Goal: Use online tool/utility: Use online tool/utility

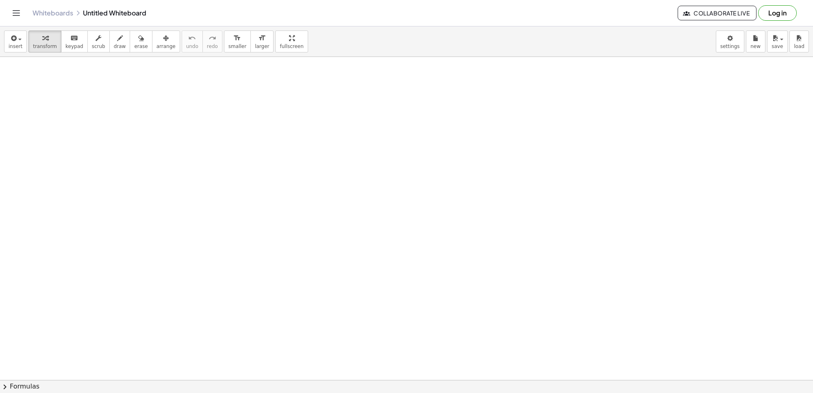
scroll to position [271, 0]
click at [152, 115] on div at bounding box center [406, 108] width 813 height 645
drag, startPoint x: 186, startPoint y: 98, endPoint x: 196, endPoint y: 112, distance: 17.1
click at [187, 97] on div at bounding box center [406, 108] width 813 height 645
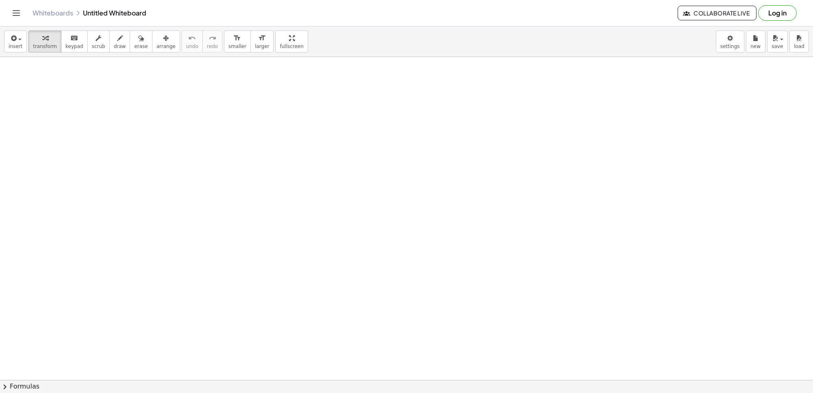
click at [196, 112] on div at bounding box center [406, 108] width 813 height 645
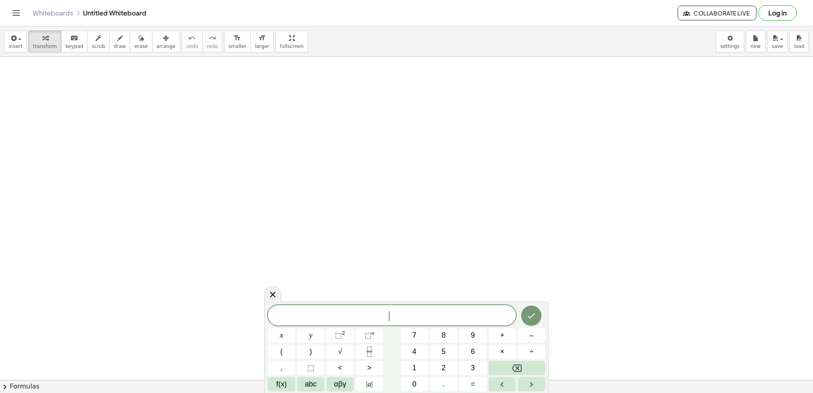
click at [196, 112] on div at bounding box center [406, 108] width 813 height 645
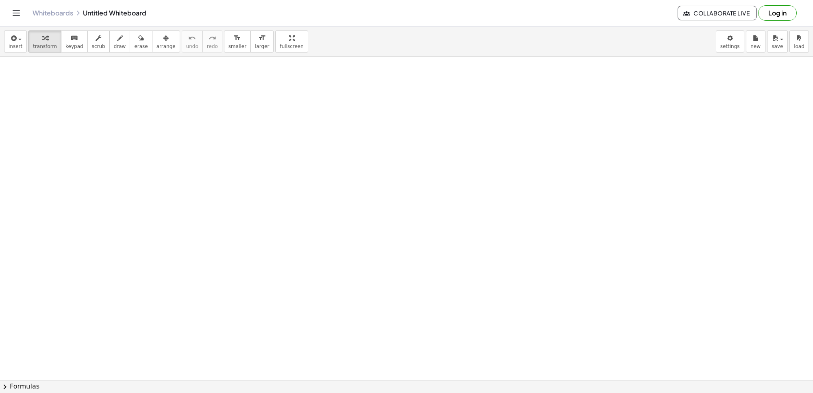
click at [196, 112] on div at bounding box center [406, 108] width 813 height 645
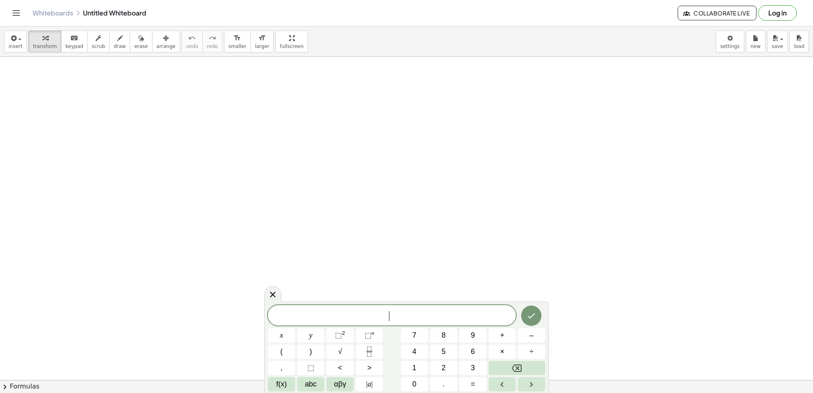
drag, startPoint x: 196, startPoint y: 112, endPoint x: 244, endPoint y: 126, distance: 50.0
click at [214, 119] on div at bounding box center [406, 108] width 813 height 645
click at [310, 334] on span "y" at bounding box center [310, 335] width 3 height 11
click at [502, 332] on span "+" at bounding box center [502, 335] width 4 height 11
click at [439, 363] on button "2" at bounding box center [443, 367] width 27 height 14
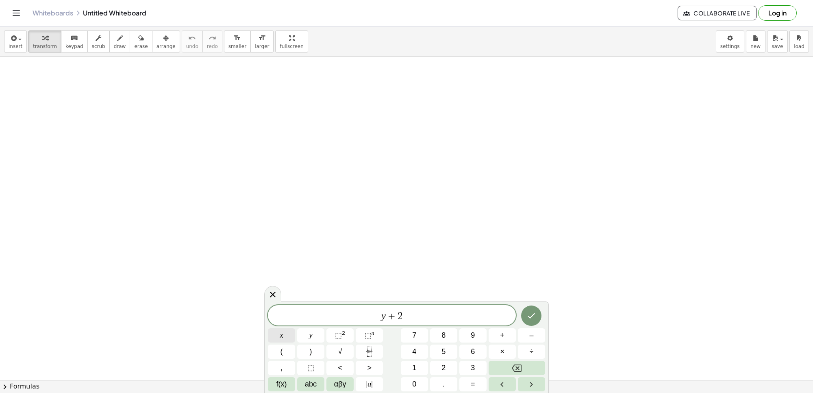
click at [281, 335] on span "x" at bounding box center [281, 335] width 3 height 11
click at [475, 380] on button "=" at bounding box center [472, 384] width 27 height 14
click at [417, 364] on button "1" at bounding box center [414, 367] width 27 height 14
click at [414, 379] on span "0" at bounding box center [414, 383] width 4 height 11
click at [533, 310] on icon "Done" at bounding box center [531, 315] width 10 height 10
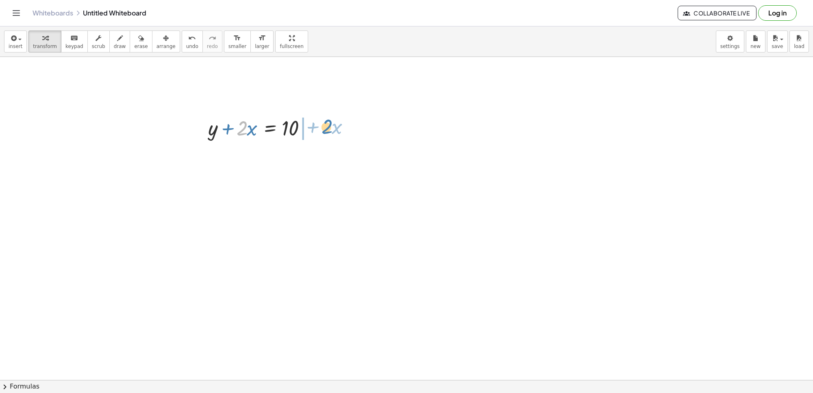
drag, startPoint x: 242, startPoint y: 131, endPoint x: 327, endPoint y: 129, distance: 84.9
click at [310, 156] on div at bounding box center [281, 155] width 155 height 28
click at [332, 163] on div at bounding box center [281, 155] width 155 height 28
click at [293, 160] on div at bounding box center [281, 155] width 155 height 28
click at [418, 324] on div at bounding box center [406, 108] width 813 height 645
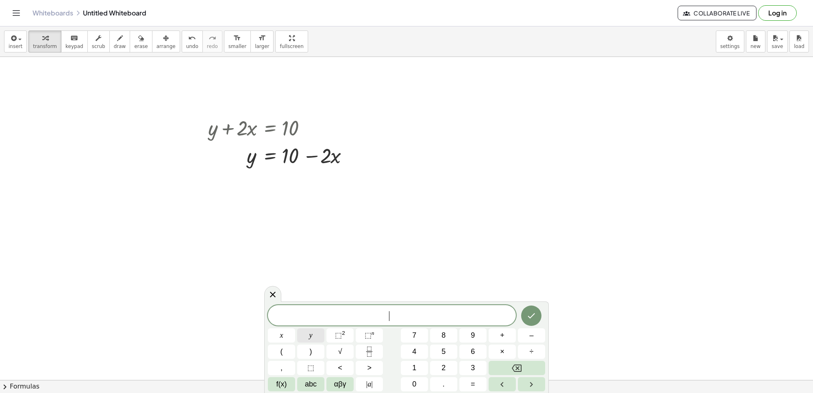
click at [314, 336] on button "y" at bounding box center [310, 335] width 27 height 14
click at [464, 381] on button "=" at bounding box center [472, 384] width 27 height 14
click at [437, 348] on button "5" at bounding box center [443, 351] width 27 height 14
click at [498, 347] on button "×" at bounding box center [501, 351] width 27 height 14
click at [506, 366] on button "Backspace" at bounding box center [516, 367] width 56 height 14
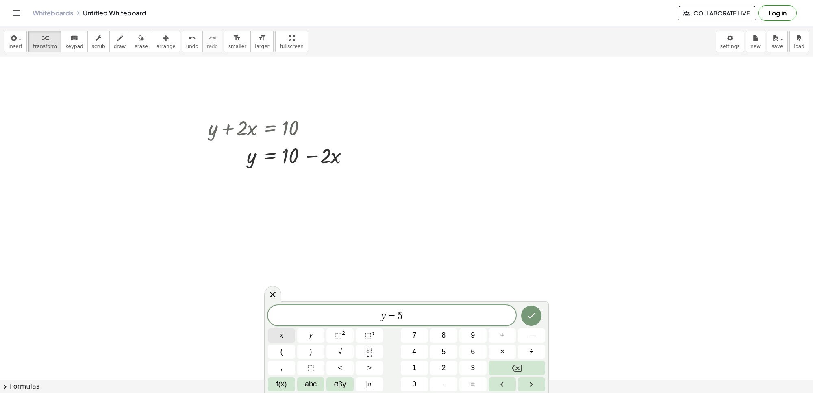
click at [284, 329] on button "x" at bounding box center [281, 335] width 27 height 14
click at [497, 362] on button "Backspace" at bounding box center [516, 367] width 56 height 14
click at [497, 360] on button "Backspace" at bounding box center [516, 367] width 56 height 14
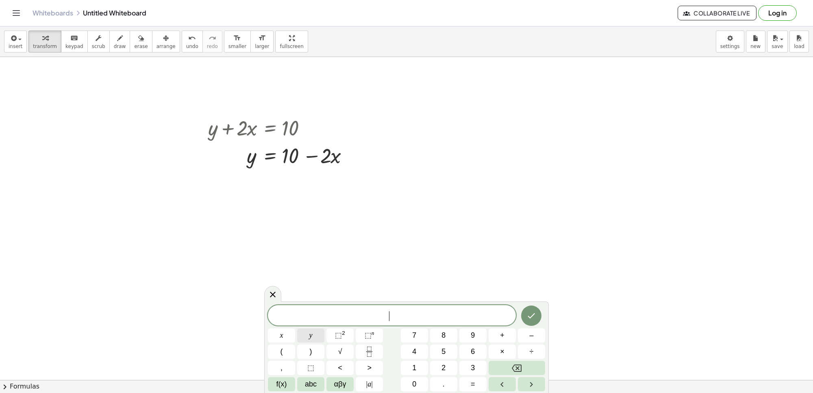
click at [313, 339] on button "y" at bounding box center [310, 335] width 27 height 14
click at [525, 334] on button "–" at bounding box center [531, 335] width 27 height 14
click at [438, 348] on button "5" at bounding box center [443, 351] width 27 height 14
click at [292, 330] on button "x" at bounding box center [281, 335] width 27 height 14
click at [476, 378] on button "=" at bounding box center [472, 384] width 27 height 14
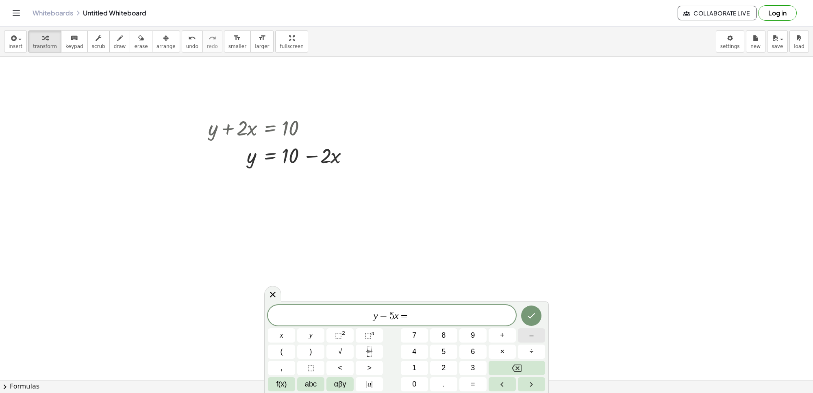
click at [522, 332] on button "–" at bounding box center [531, 335] width 27 height 14
click at [446, 362] on button "2" at bounding box center [443, 367] width 27 height 14
click at [527, 316] on icon "Done" at bounding box center [531, 315] width 10 height 10
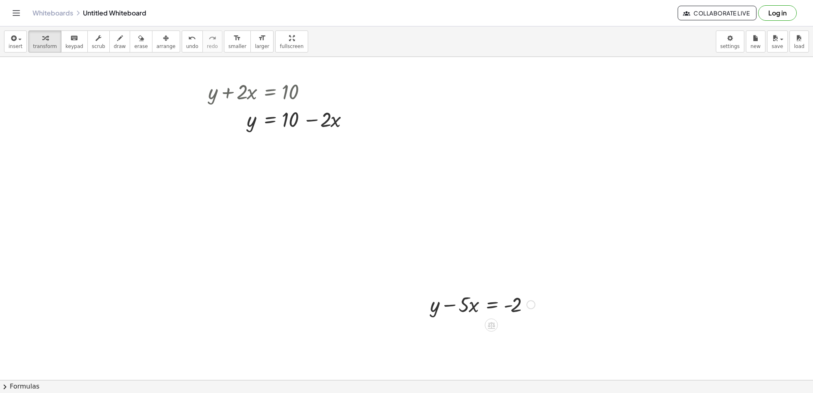
scroll to position [322, 0]
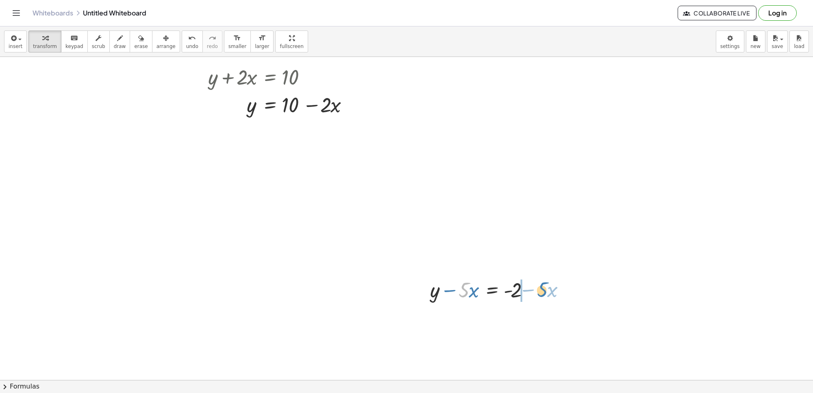
drag, startPoint x: 460, startPoint y: 293, endPoint x: 539, endPoint y: 295, distance: 78.4
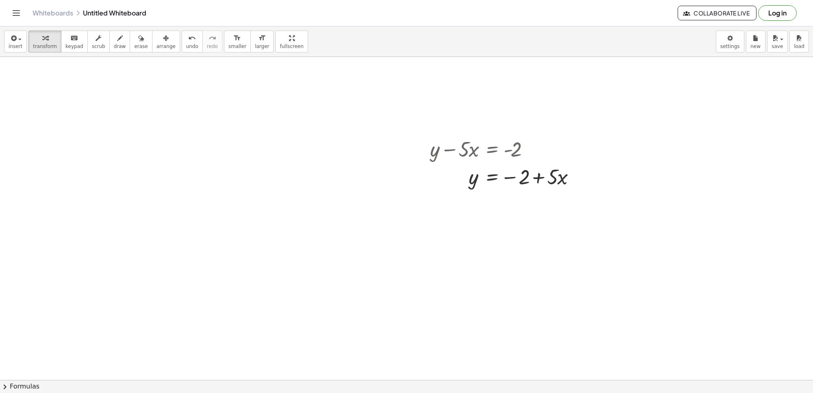
scroll to position [474, 0]
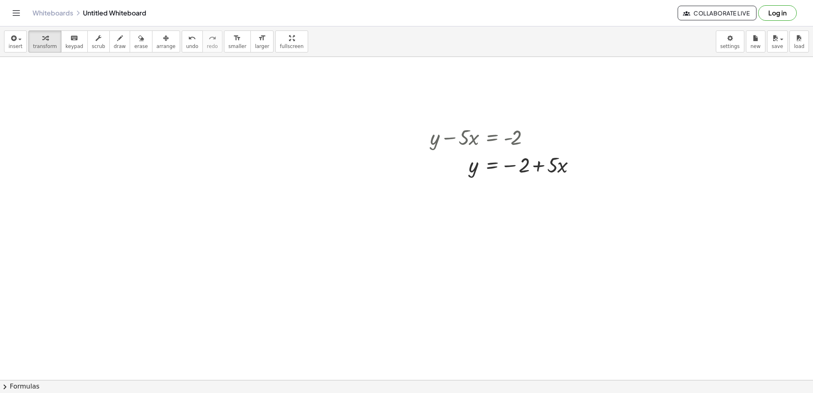
click at [438, 309] on div at bounding box center [406, 66] width 813 height 967
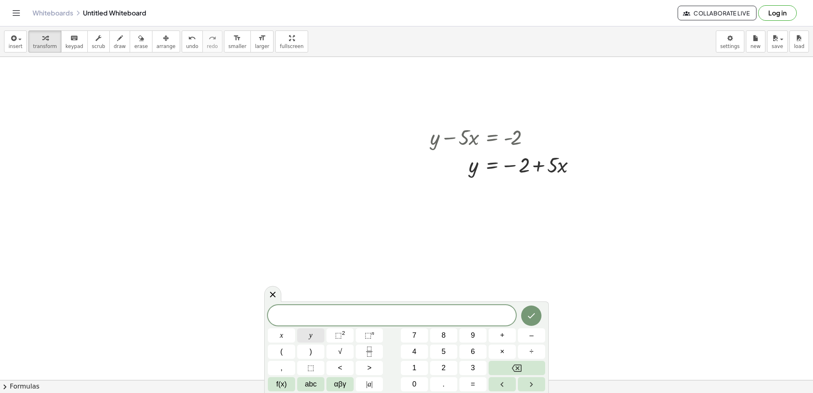
click at [312, 332] on button "y" at bounding box center [310, 335] width 27 height 14
click at [504, 330] on span "+" at bounding box center [502, 335] width 4 height 11
click at [471, 363] on span "3" at bounding box center [473, 367] width 4 height 11
click at [283, 328] on button "x" at bounding box center [281, 335] width 27 height 14
click at [472, 381] on span "=" at bounding box center [473, 383] width 4 height 11
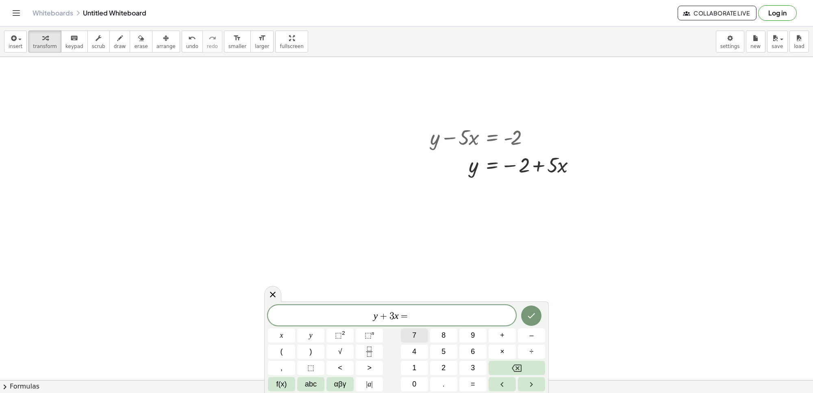
click at [422, 332] on button "7" at bounding box center [414, 335] width 27 height 14
click at [525, 316] on button "Done" at bounding box center [531, 315] width 20 height 20
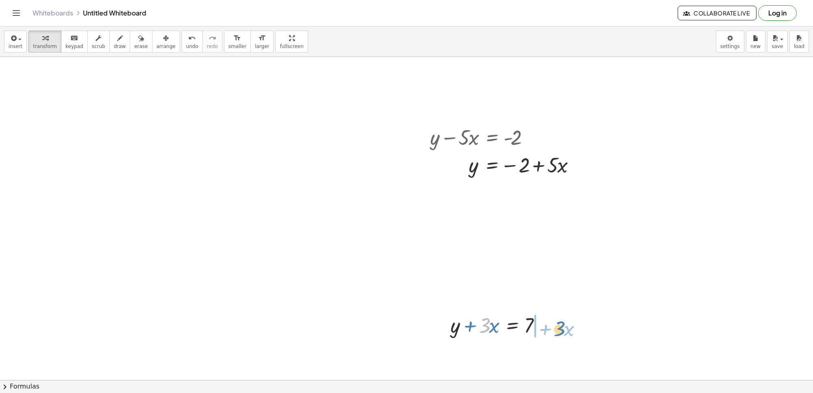
drag, startPoint x: 481, startPoint y: 326, endPoint x: 555, endPoint y: 330, distance: 74.8
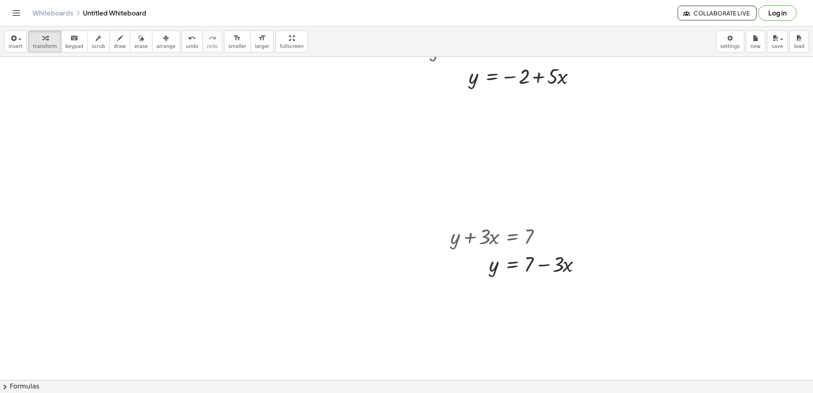
scroll to position [576, 0]
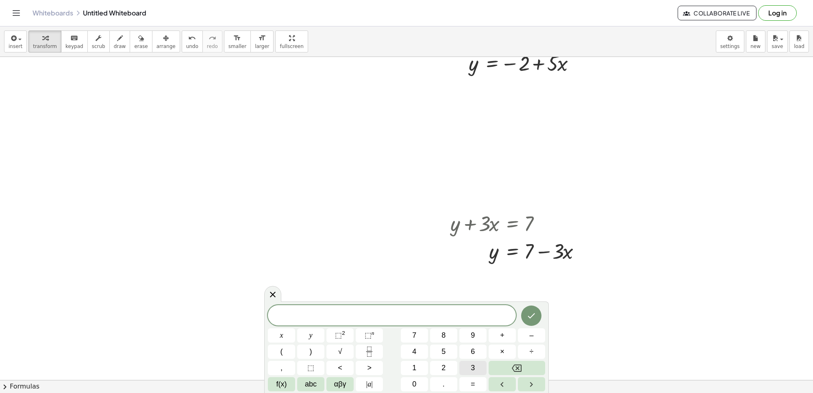
click at [476, 369] on button "3" at bounding box center [472, 367] width 27 height 14
click at [303, 334] on button "y" at bounding box center [310, 335] width 27 height 14
click at [502, 336] on span "+" at bounding box center [502, 335] width 4 height 11
click at [431, 360] on div "3 y + ​ x y ⬚ 2 ⬚ n 7 8 9 + – ( ) √ 4 5 6 × ÷ , ⬚ < > 1 2 3 f(x) abc αβγ | a | …" at bounding box center [406, 348] width 277 height 86
click at [440, 358] on button "5" at bounding box center [443, 351] width 27 height 14
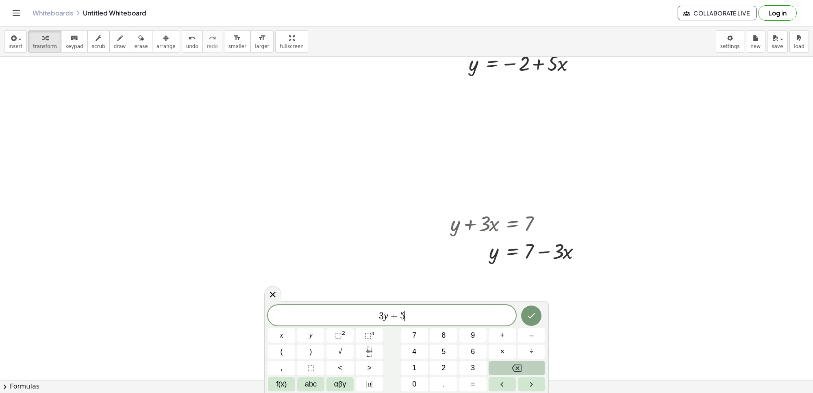
click at [509, 368] on button "Backspace" at bounding box center [516, 367] width 56 height 14
click at [421, 369] on button "1" at bounding box center [414, 367] width 27 height 14
click at [435, 368] on button "2" at bounding box center [443, 367] width 27 height 14
click at [286, 338] on button "x" at bounding box center [281, 335] width 27 height 14
click at [474, 389] on span "=" at bounding box center [473, 383] width 4 height 11
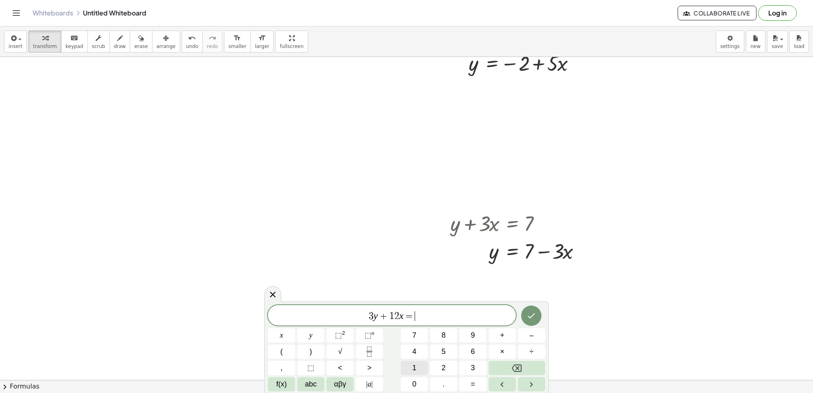
click at [417, 370] on button "1" at bounding box center [414, 367] width 27 height 14
click at [419, 378] on button "0" at bounding box center [414, 384] width 27 height 14
click at [530, 313] on icon "Done" at bounding box center [531, 315] width 10 height 10
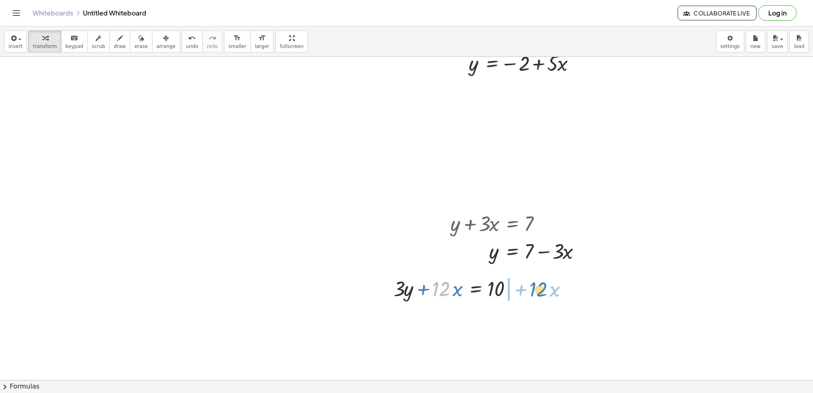
drag, startPoint x: 442, startPoint y: 293, endPoint x: 540, endPoint y: 291, distance: 98.8
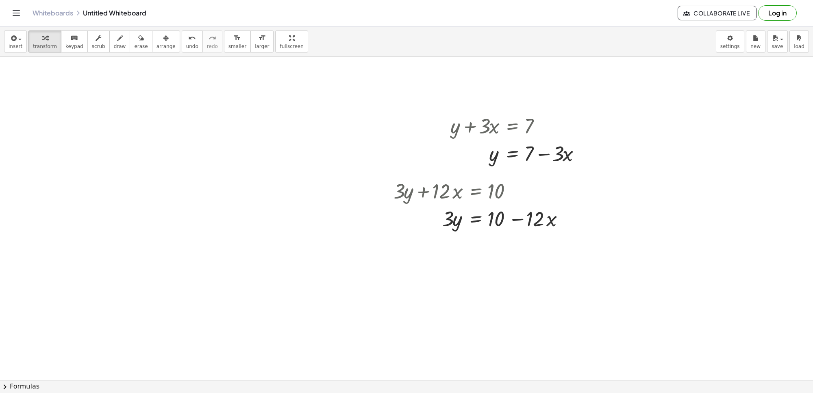
scroll to position [696, 0]
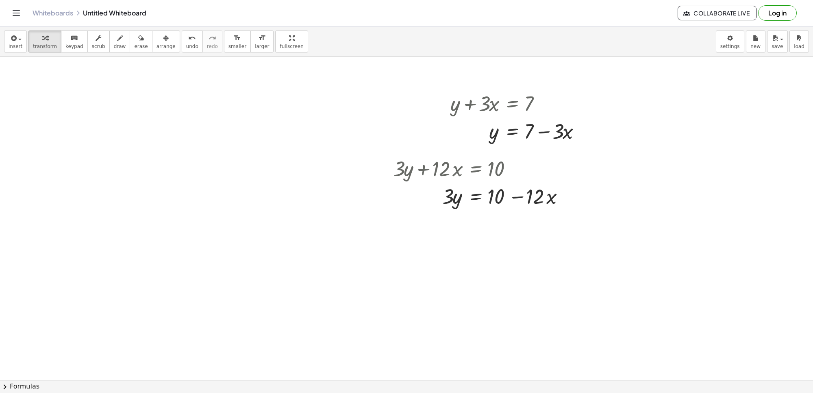
click at [443, 315] on div at bounding box center [406, 5] width 813 height 1289
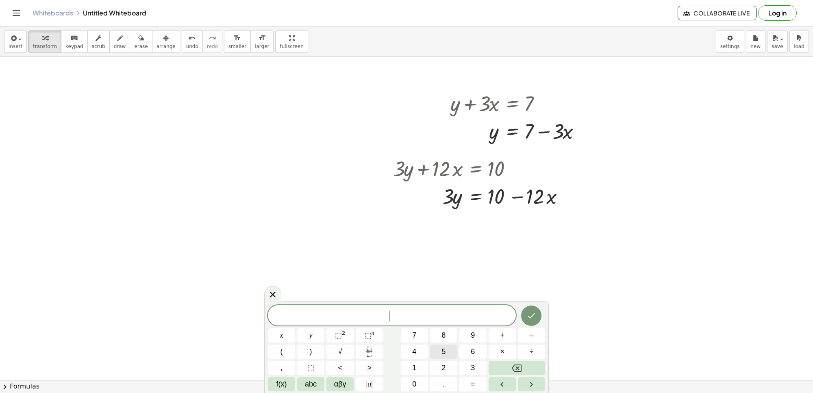
click at [439, 350] on button "5" at bounding box center [443, 351] width 27 height 14
click at [317, 336] on button "y" at bounding box center [310, 335] width 27 height 14
click at [501, 335] on span "+" at bounding box center [502, 335] width 4 height 11
click at [523, 364] on button "Backspace" at bounding box center [516, 367] width 56 height 14
click at [526, 333] on button "–" at bounding box center [531, 335] width 27 height 14
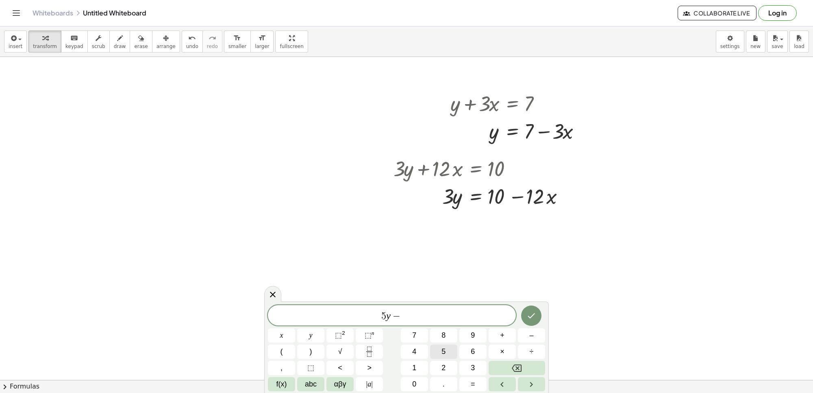
click at [448, 350] on button "5" at bounding box center [443, 351] width 27 height 14
click at [286, 337] on button "x" at bounding box center [281, 335] width 27 height 14
click at [471, 379] on span "=" at bounding box center [473, 383] width 4 height 11
click at [531, 335] on button "–" at bounding box center [531, 335] width 27 height 14
click at [441, 369] on span "2" at bounding box center [443, 367] width 4 height 11
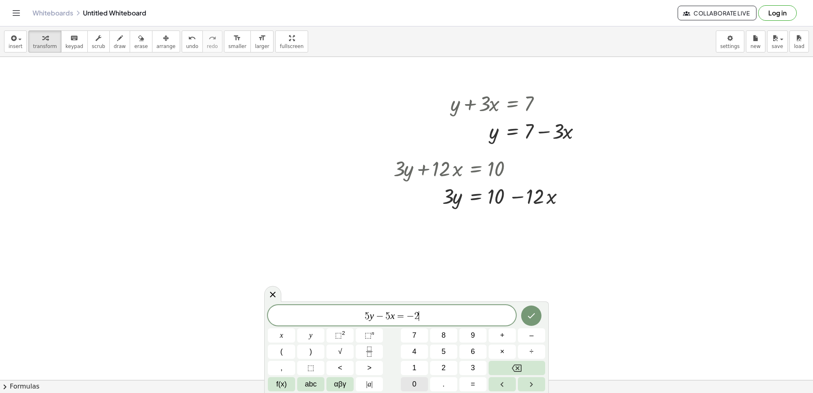
click at [417, 382] on button "0" at bounding box center [414, 384] width 27 height 14
drag, startPoint x: 445, startPoint y: 196, endPoint x: 526, endPoint y: 220, distance: 84.2
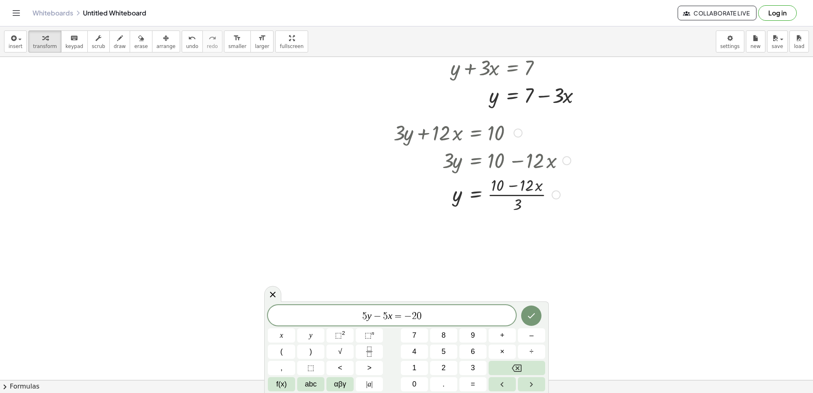
scroll to position [746, 0]
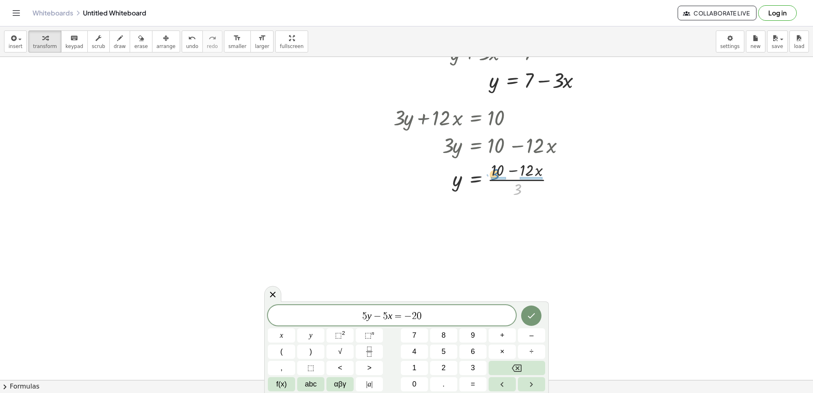
drag, startPoint x: 517, startPoint y: 191, endPoint x: 499, endPoint y: 177, distance: 23.7
click at [506, 221] on div at bounding box center [482, 219] width 186 height 41
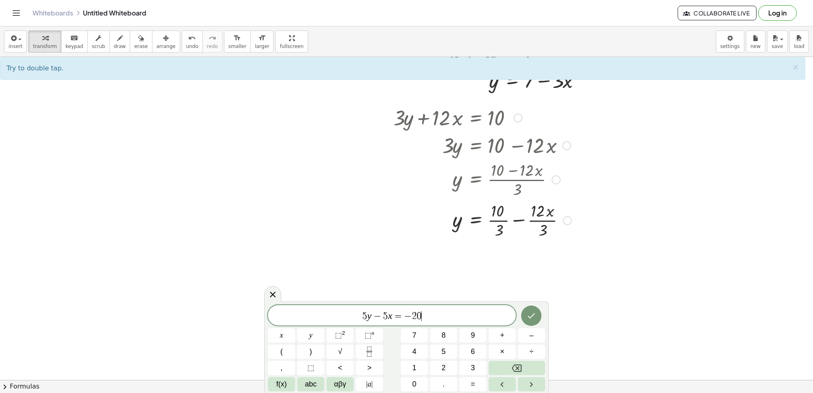
click at [547, 219] on div at bounding box center [482, 219] width 186 height 41
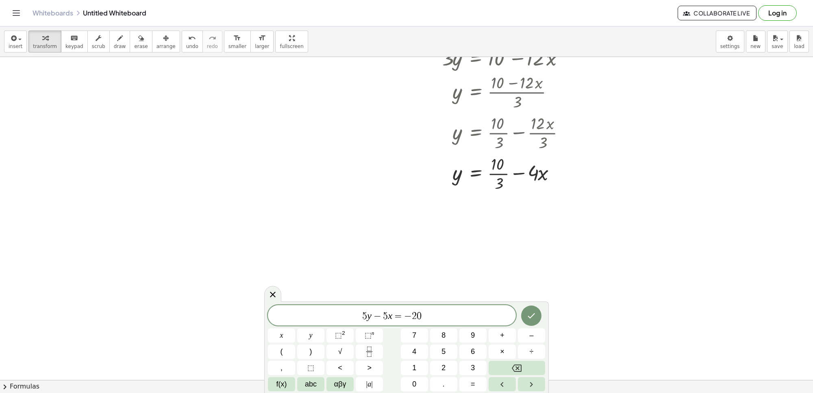
scroll to position [848, 0]
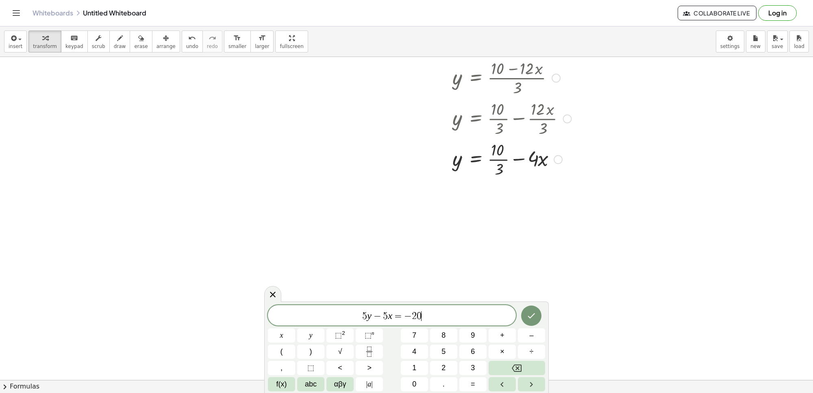
click at [506, 160] on div at bounding box center [482, 158] width 186 height 41
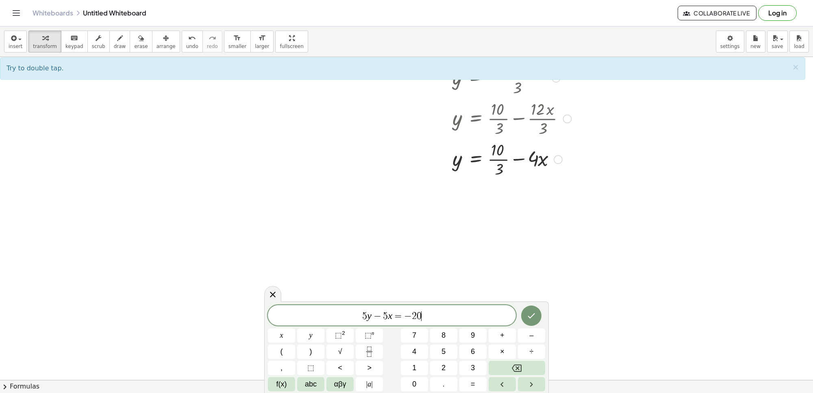
click at [517, 158] on div at bounding box center [482, 158] width 186 height 41
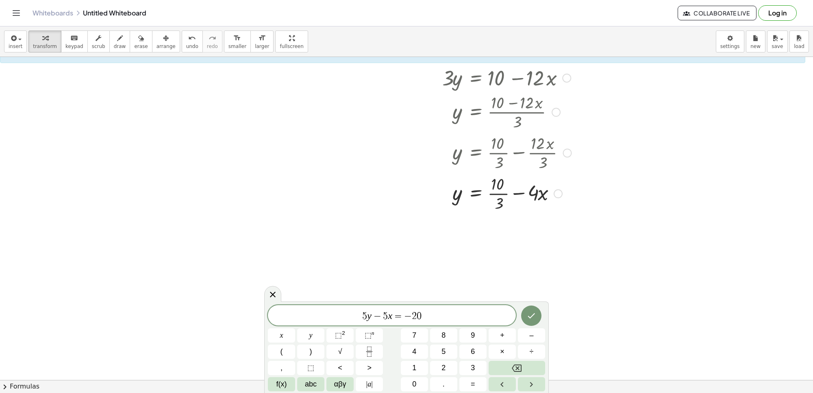
scroll to position [797, 0]
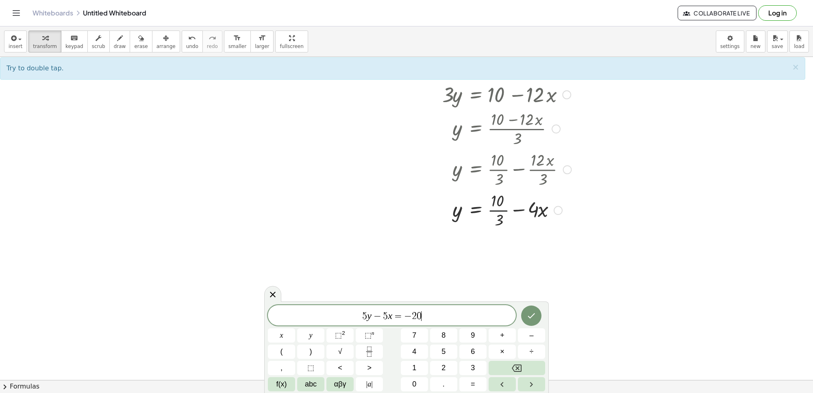
click at [501, 209] on div at bounding box center [482, 209] width 186 height 41
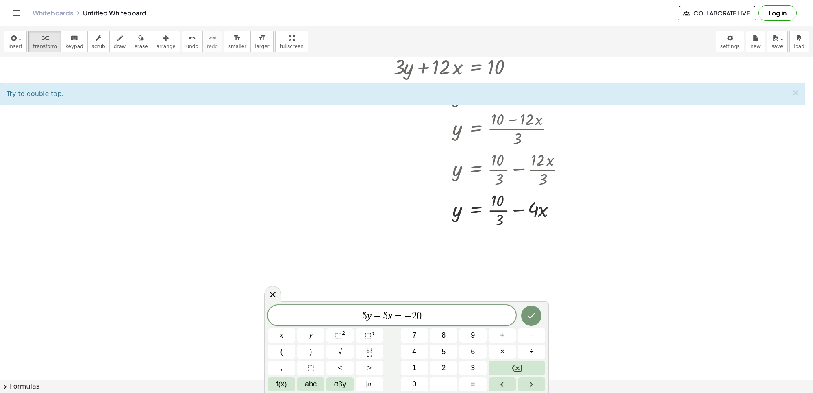
scroll to position [848, 0]
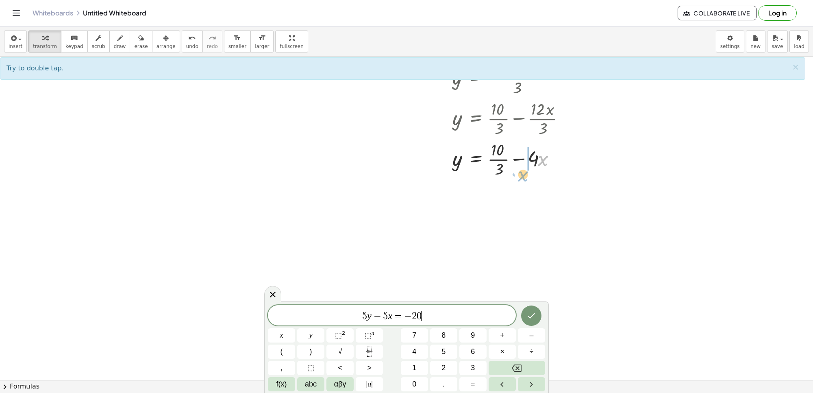
drag, startPoint x: 540, startPoint y: 160, endPoint x: 541, endPoint y: 173, distance: 13.0
click at [541, 173] on div at bounding box center [482, 158] width 186 height 41
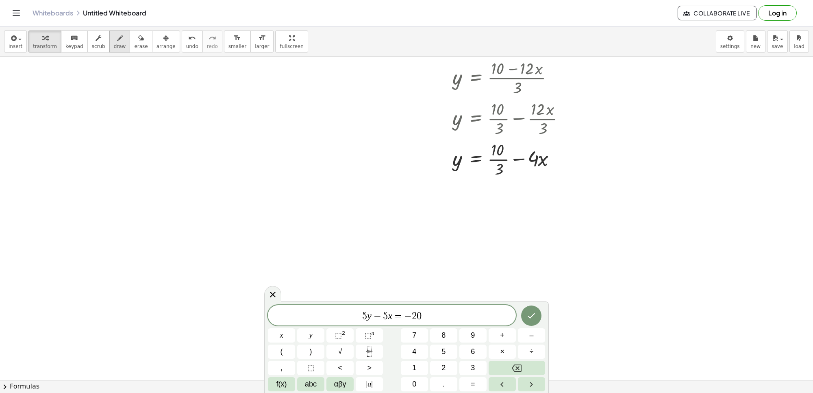
click at [118, 39] on button "draw" at bounding box center [119, 41] width 21 height 22
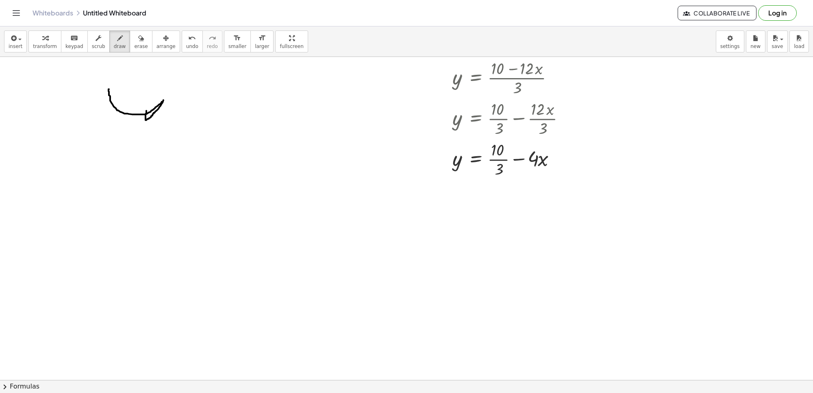
drag, startPoint x: 109, startPoint y: 89, endPoint x: 146, endPoint y: 111, distance: 43.1
drag, startPoint x: 163, startPoint y: 73, endPoint x: 164, endPoint y: 83, distance: 10.2
drag, startPoint x: 138, startPoint y: 72, endPoint x: 137, endPoint y: 88, distance: 15.9
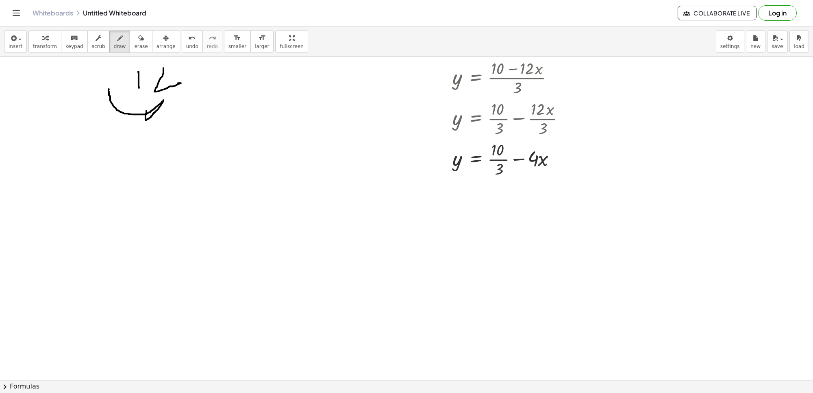
click at [69, 43] on button "keyboard keypad" at bounding box center [74, 41] width 27 height 22
drag, startPoint x: 39, startPoint y: 39, endPoint x: 244, endPoint y: 202, distance: 261.6
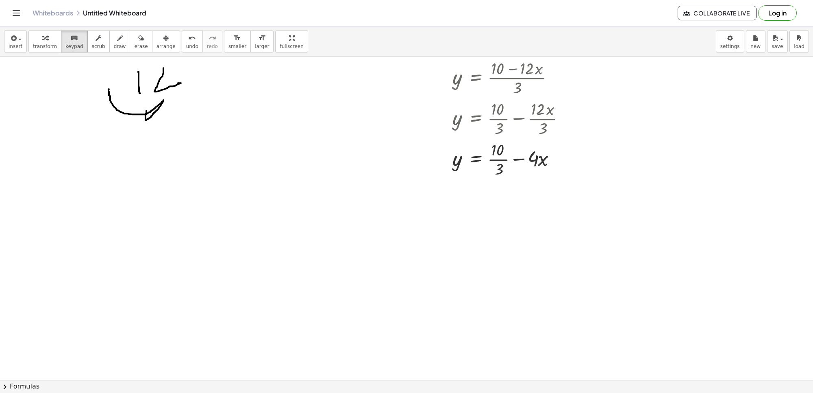
click at [42, 39] on icon "button" at bounding box center [45, 38] width 6 height 10
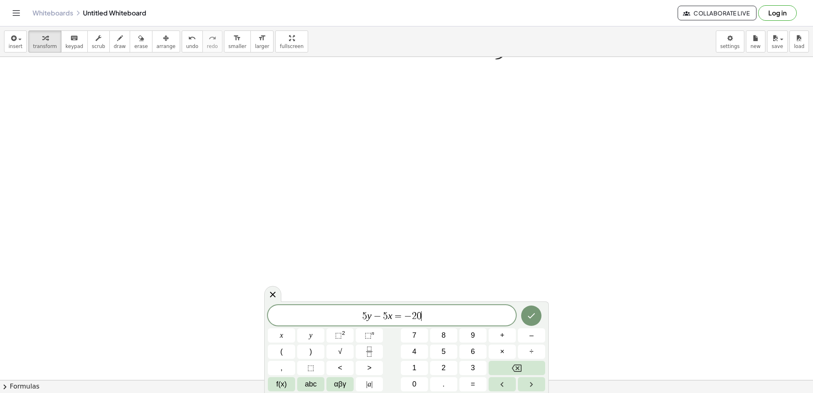
scroll to position [967, 0]
click at [529, 316] on icon "Done" at bounding box center [531, 315] width 7 height 5
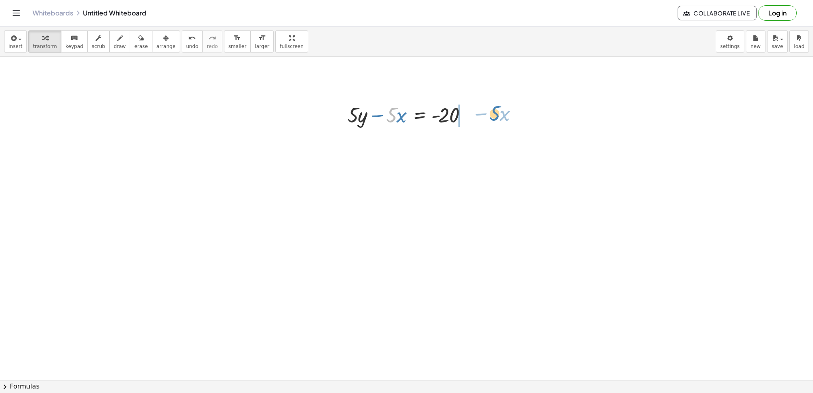
drag, startPoint x: 390, startPoint y: 116, endPoint x: 492, endPoint y: 114, distance: 102.0
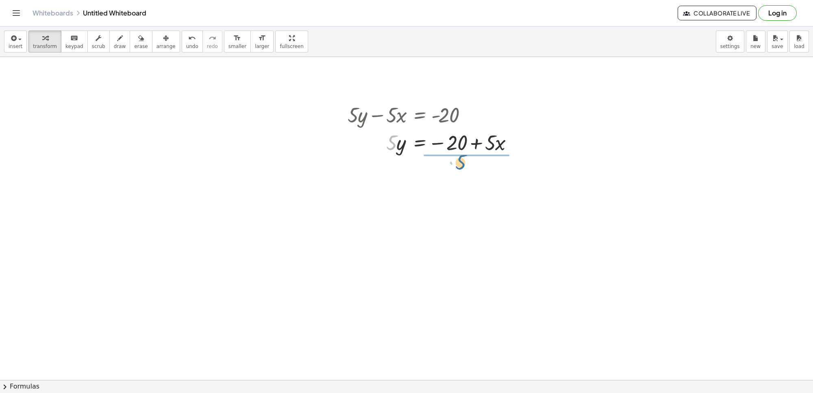
drag, startPoint x: 391, startPoint y: 138, endPoint x: 462, endPoint y: 156, distance: 73.4
drag, startPoint x: 464, startPoint y: 185, endPoint x: 460, endPoint y: 154, distance: 31.9
drag, startPoint x: 468, startPoint y: 186, endPoint x: 468, endPoint y: 169, distance: 17.1
click at [468, 169] on div at bounding box center [433, 176] width 180 height 41
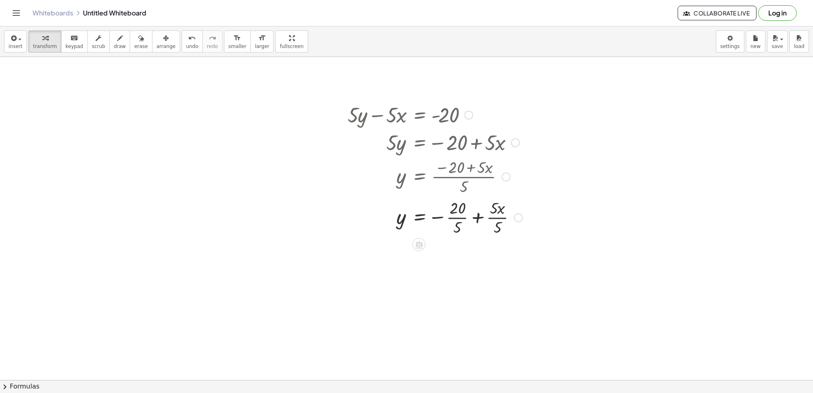
click at [457, 217] on div at bounding box center [434, 216] width 183 height 41
click at [480, 256] on div at bounding box center [434, 257] width 183 height 41
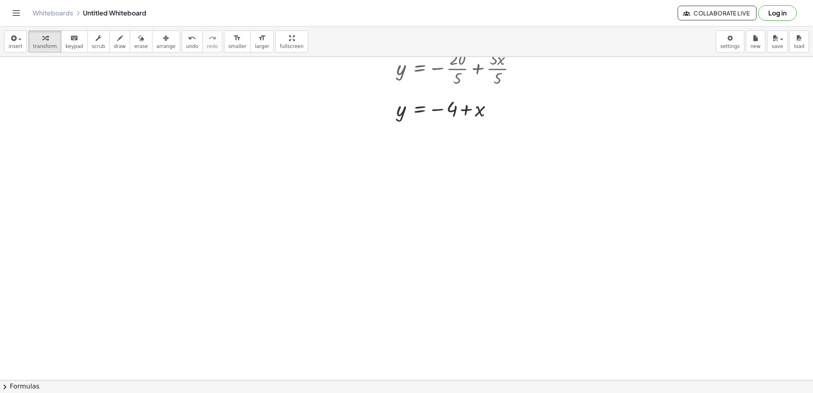
scroll to position [1119, 0]
drag, startPoint x: 408, startPoint y: 322, endPoint x: 412, endPoint y: 316, distance: 7.5
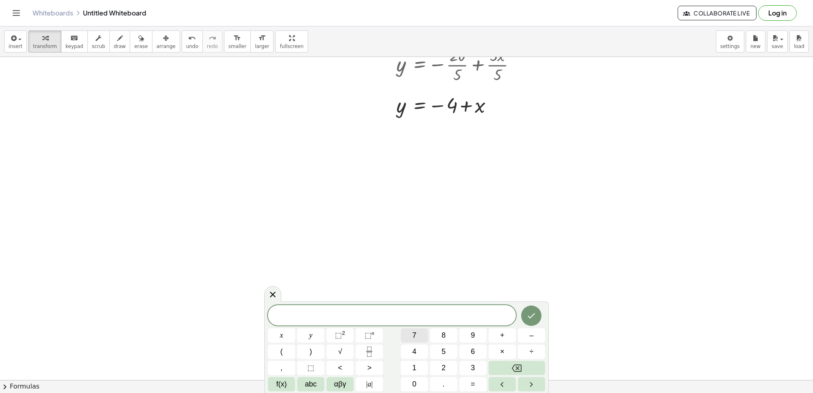
click at [415, 333] on span "7" at bounding box center [414, 335] width 4 height 11
click at [311, 334] on button "y" at bounding box center [310, 335] width 27 height 14
click at [523, 338] on button "–" at bounding box center [531, 335] width 27 height 14
click at [443, 367] on span "2" at bounding box center [443, 367] width 4 height 11
click at [419, 362] on button "1" at bounding box center [414, 367] width 27 height 14
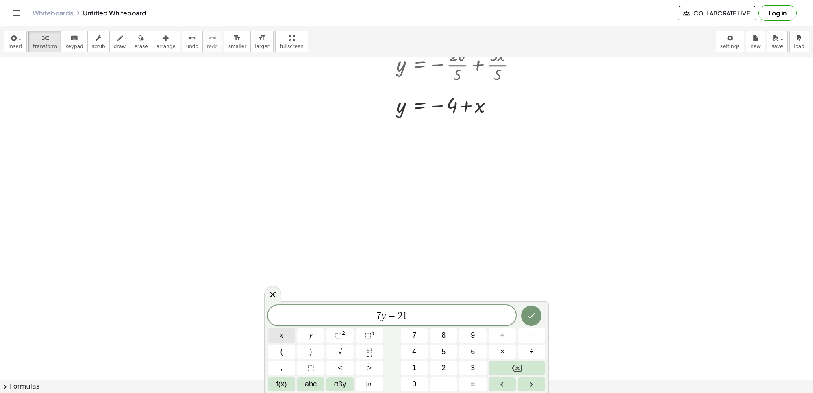
click at [293, 335] on button "x" at bounding box center [281, 335] width 27 height 14
click at [466, 386] on button "=" at bounding box center [472, 384] width 27 height 14
click at [413, 332] on span "7" at bounding box center [414, 335] width 4 height 11
click at [530, 319] on icon "Done" at bounding box center [531, 315] width 10 height 10
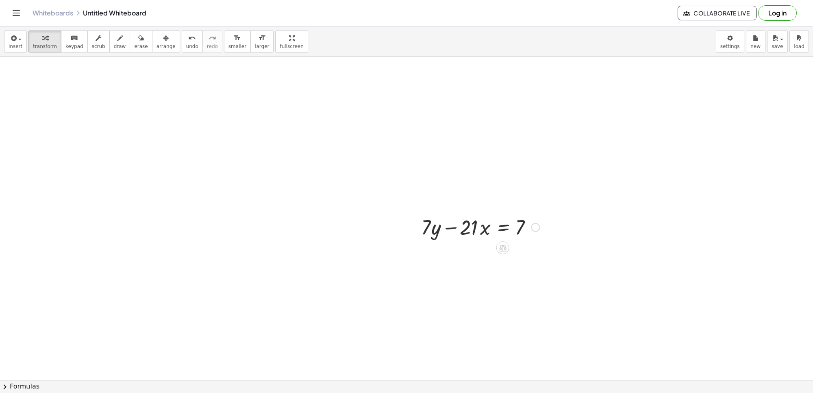
scroll to position [1272, 0]
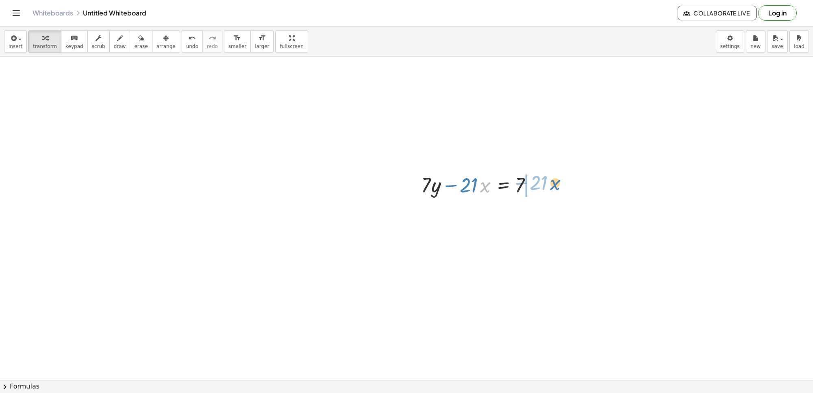
drag, startPoint x: 481, startPoint y: 186, endPoint x: 551, endPoint y: 184, distance: 70.3
drag, startPoint x: 477, startPoint y: 212, endPoint x: 533, endPoint y: 228, distance: 58.5
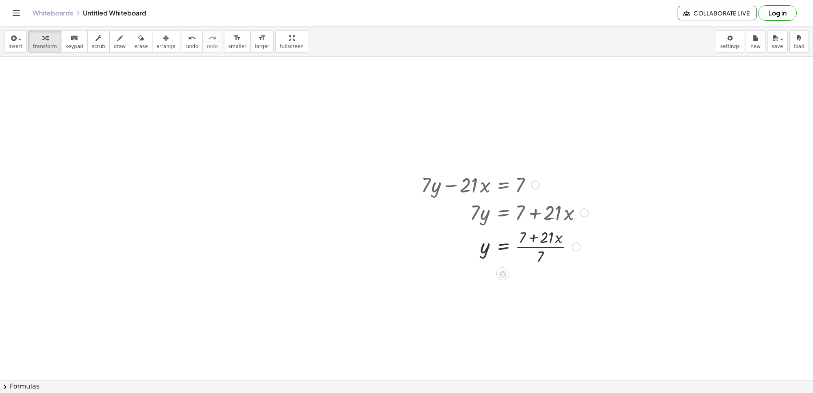
drag, startPoint x: 541, startPoint y: 226, endPoint x: 540, endPoint y: 242, distance: 16.7
click at [540, 236] on div at bounding box center [504, 246] width 175 height 41
drag, startPoint x: 538, startPoint y: 257, endPoint x: 536, endPoint y: 245, distance: 12.1
click at [537, 242] on div at bounding box center [504, 246] width 175 height 41
drag, startPoint x: 523, startPoint y: 288, endPoint x: 553, endPoint y: 281, distance: 31.6
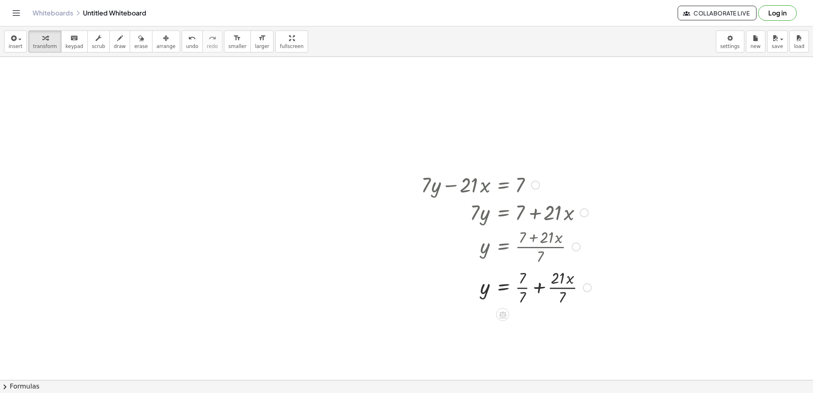
click at [524, 287] on div at bounding box center [506, 286] width 178 height 41
click at [562, 287] on div at bounding box center [506, 286] width 178 height 41
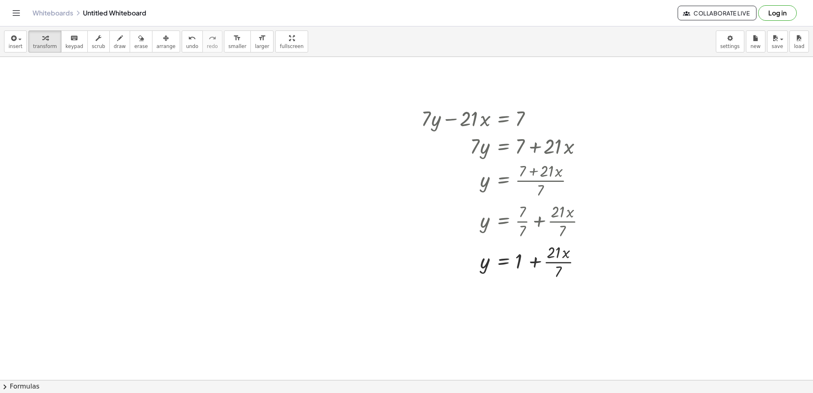
scroll to position [1340, 0]
click at [565, 260] on div at bounding box center [506, 259] width 178 height 41
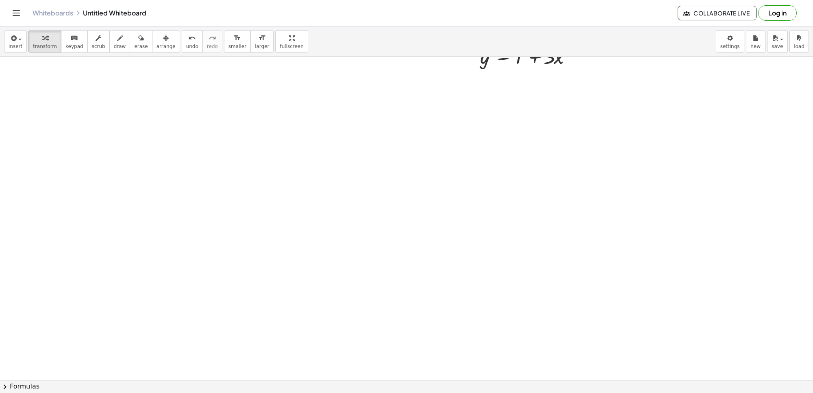
scroll to position [1612, 0]
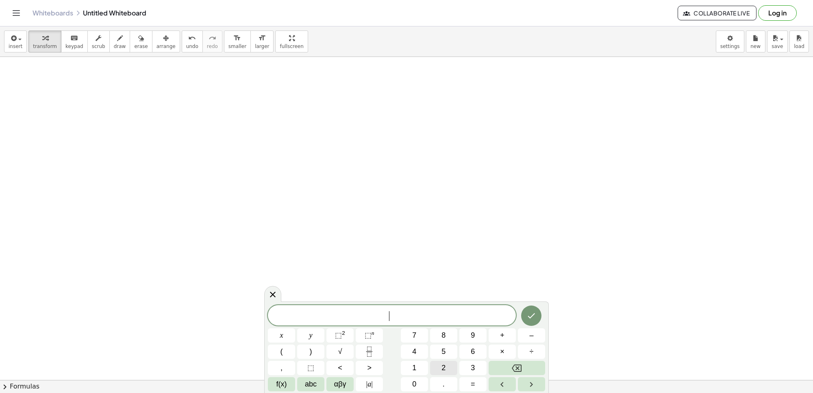
click at [437, 364] on button "2" at bounding box center [443, 367] width 27 height 14
click at [318, 338] on button "y" at bounding box center [310, 335] width 27 height 14
click at [504, 334] on button "+" at bounding box center [501, 335] width 27 height 14
click at [293, 338] on button "x" at bounding box center [281, 335] width 27 height 14
click at [469, 380] on button "=" at bounding box center [472, 384] width 27 height 14
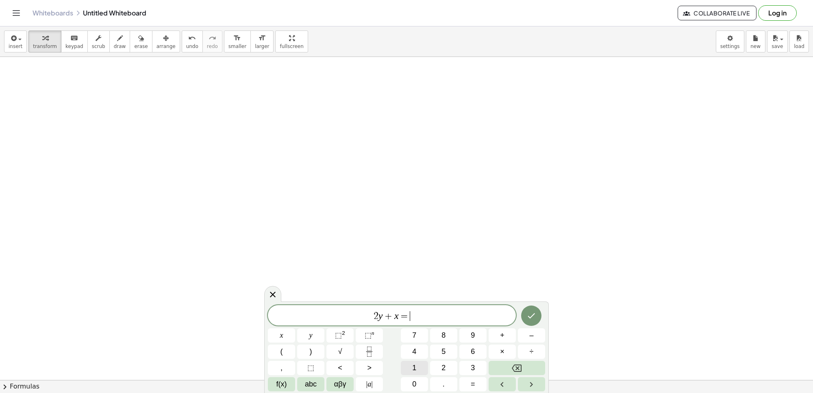
click at [408, 365] on button "1" at bounding box center [414, 367] width 27 height 14
click at [412, 376] on div "2 y + x = 1 ​ x y ⬚ 2 ⬚ n 7 8 9 + – ( ) √ 4 5 6 × ÷ , ⬚ < > 1 2 3 f(x) abc αβγ …" at bounding box center [406, 348] width 277 height 86
click at [412, 379] on span "0" at bounding box center [414, 383] width 4 height 11
click at [529, 323] on button "Done" at bounding box center [531, 315] width 20 height 20
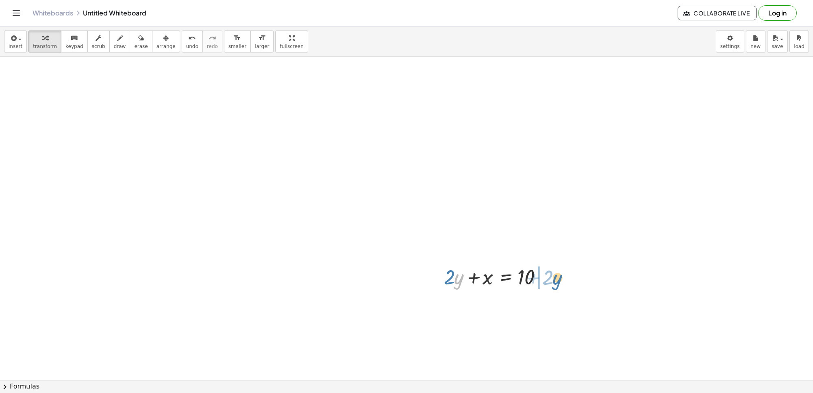
drag, startPoint x: 458, startPoint y: 281, endPoint x: 555, endPoint y: 287, distance: 96.5
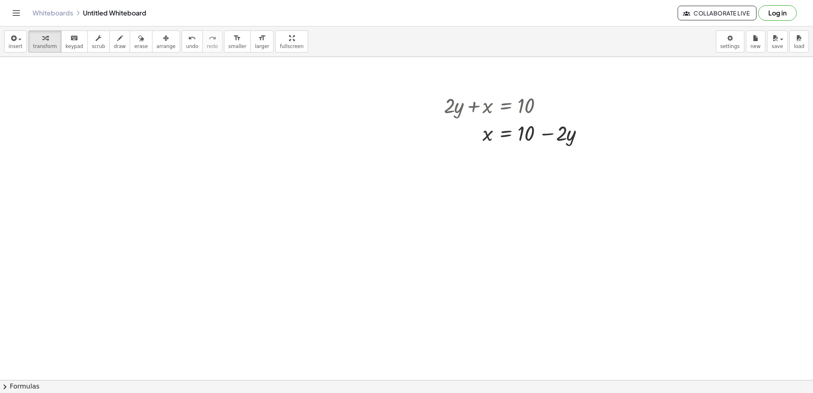
scroll to position [1815, 0]
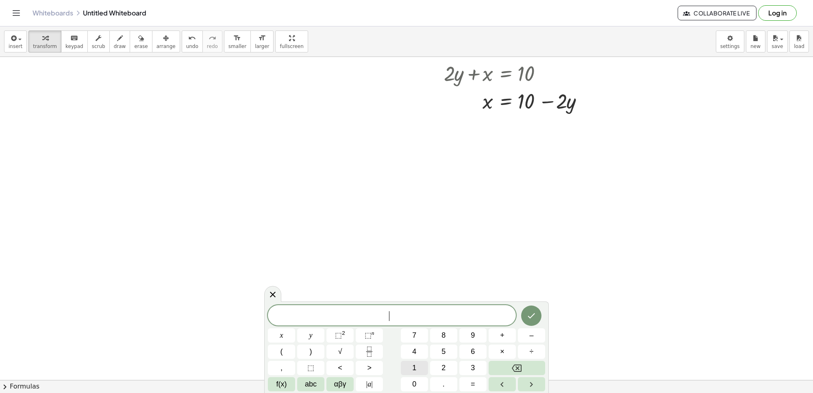
click at [422, 362] on button "1" at bounding box center [414, 367] width 27 height 14
click at [421, 342] on div "1 ​ x y ⬚ 2 ⬚ n 7 8 9 + – ( ) √ 4 5 6 × ÷ , ⬚ < > 1 2 3 f(x) abc αβγ | a | 0 . =" at bounding box center [406, 348] width 277 height 86
click at [311, 334] on span "y" at bounding box center [310, 335] width 3 height 11
click at [502, 364] on button "Backspace" at bounding box center [516, 367] width 56 height 14
click at [436, 346] on button "5" at bounding box center [443, 351] width 27 height 14
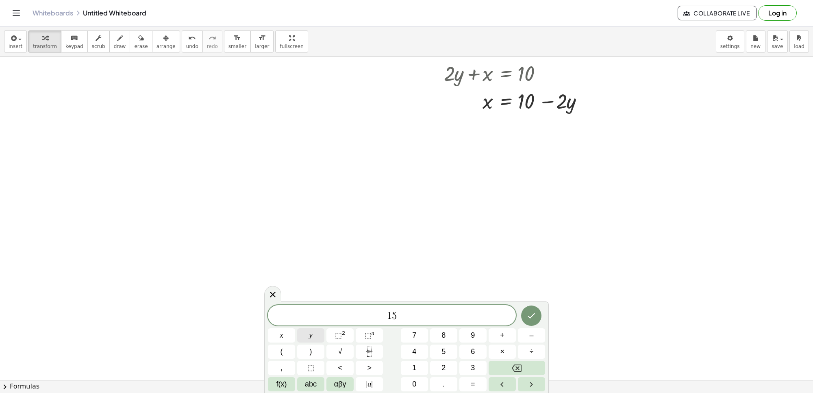
click at [317, 333] on button "y" at bounding box center [310, 335] width 27 height 14
click at [503, 336] on span "+" at bounding box center [502, 335] width 4 height 11
click at [450, 351] on button "5" at bounding box center [443, 351] width 27 height 14
click at [289, 334] on button "x" at bounding box center [281, 335] width 27 height 14
click at [473, 379] on span "=" at bounding box center [473, 383] width 4 height 11
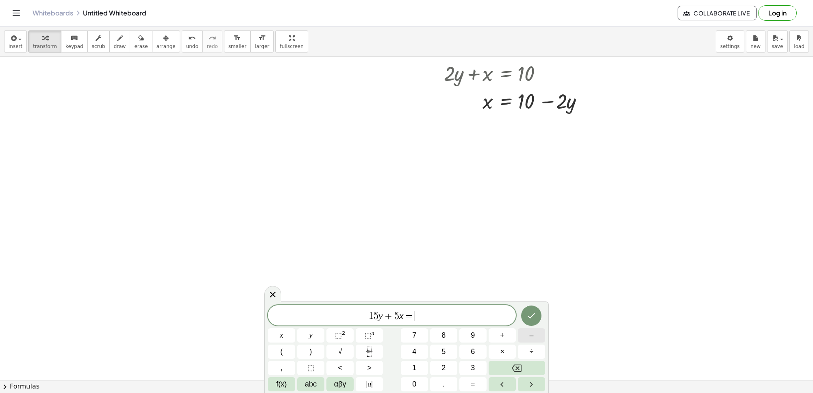
click at [527, 335] on button "–" at bounding box center [531, 335] width 27 height 14
click at [441, 368] on button "2" at bounding box center [443, 367] width 27 height 14
click at [417, 382] on button "0" at bounding box center [414, 384] width 27 height 14
click at [528, 312] on icon "Done" at bounding box center [531, 315] width 10 height 10
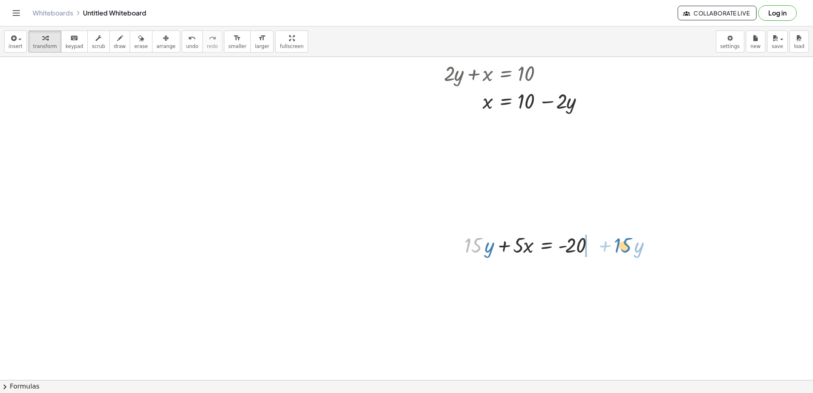
drag, startPoint x: 480, startPoint y: 246, endPoint x: 630, endPoint y: 246, distance: 149.9
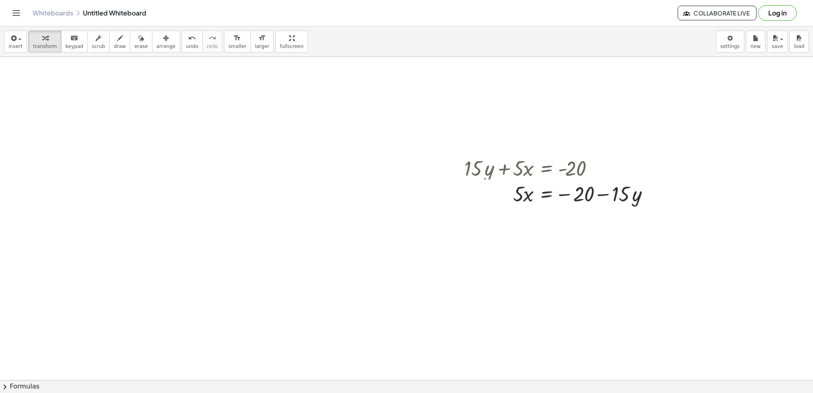
scroll to position [1917, 0]
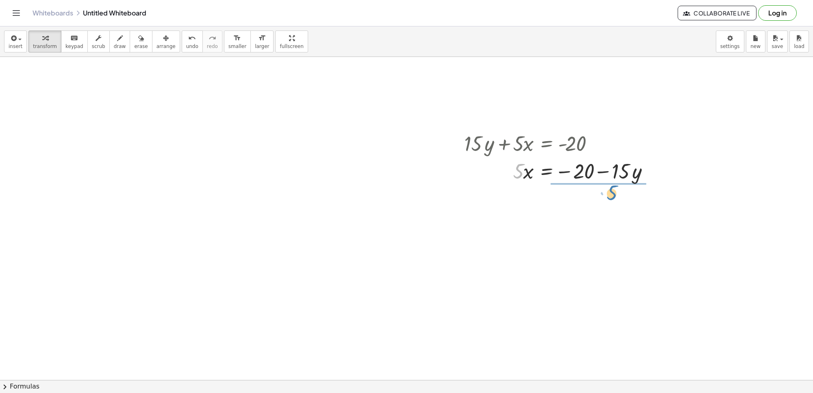
drag, startPoint x: 515, startPoint y: 176, endPoint x: 615, endPoint y: 196, distance: 101.9
drag, startPoint x: 593, startPoint y: 214, endPoint x: 599, endPoint y: 200, distance: 15.2
click at [599, 195] on div at bounding box center [560, 204] width 200 height 41
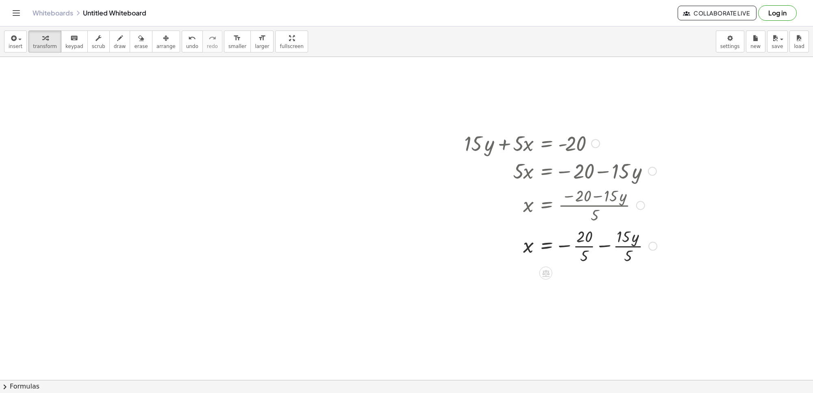
click at [583, 244] on div at bounding box center [560, 245] width 201 height 41
click at [614, 285] on div at bounding box center [560, 285] width 201 height 41
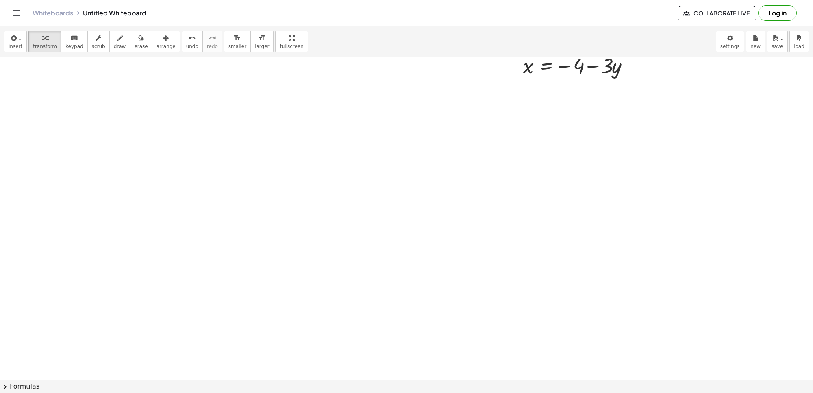
scroll to position [2188, 0]
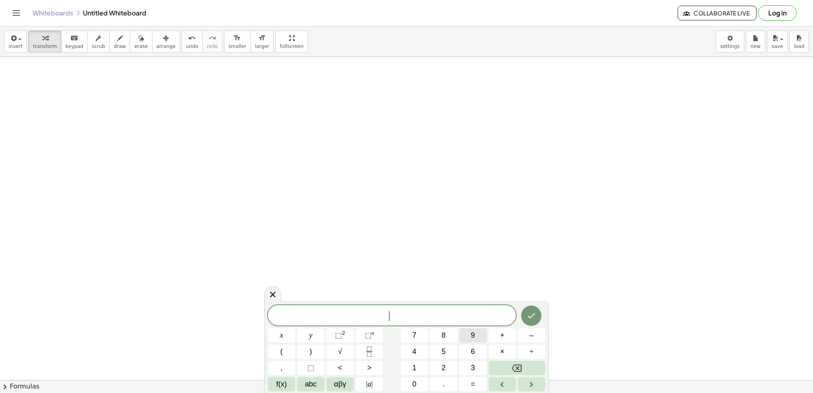
click at [459, 334] on button "9" at bounding box center [472, 335] width 27 height 14
click at [313, 334] on button "y" at bounding box center [310, 335] width 27 height 14
click at [501, 335] on button "+" at bounding box center [501, 335] width 27 height 14
click at [472, 364] on span "3" at bounding box center [473, 367] width 4 height 11
click at [287, 332] on button "x" at bounding box center [281, 335] width 27 height 14
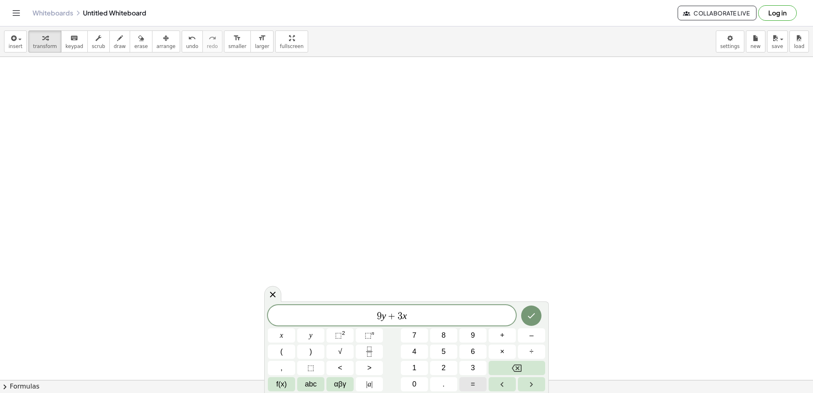
click at [466, 381] on button "=" at bounding box center [472, 384] width 27 height 14
click at [425, 365] on button "1" at bounding box center [414, 367] width 27 height 14
click at [449, 350] on button "5" at bounding box center [443, 351] width 27 height 14
click at [526, 316] on button "Done" at bounding box center [531, 315] width 20 height 20
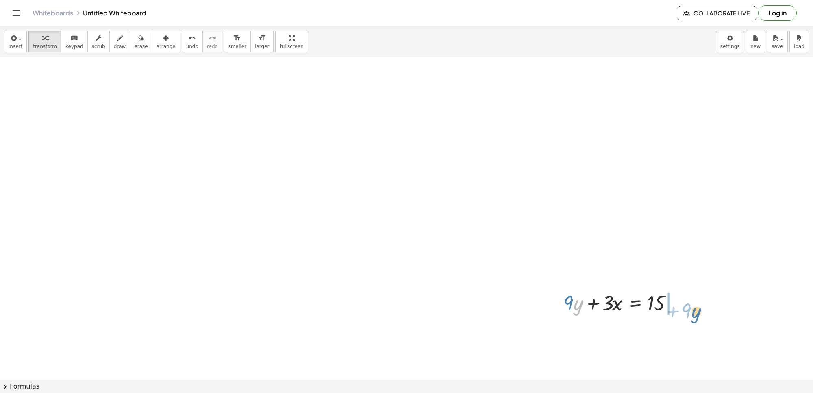
drag, startPoint x: 581, startPoint y: 306, endPoint x: 697, endPoint y: 318, distance: 116.4
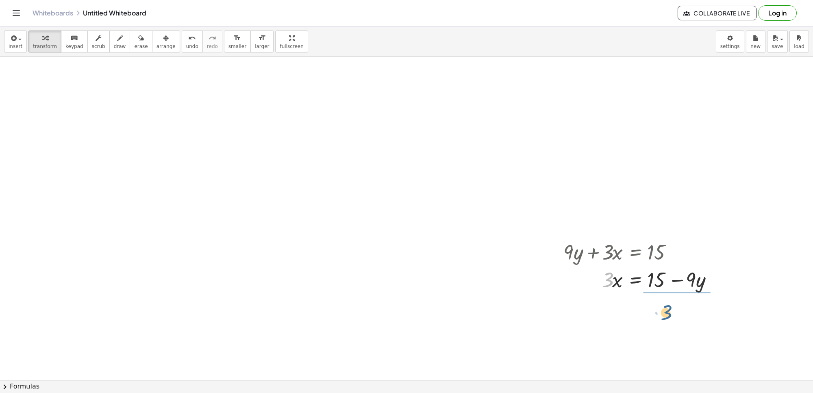
drag, startPoint x: 607, startPoint y: 279, endPoint x: 675, endPoint y: 311, distance: 74.9
drag, startPoint x: 673, startPoint y: 327, endPoint x: 668, endPoint y: 308, distance: 19.8
click at [668, 308] on div at bounding box center [641, 313] width 165 height 41
drag, startPoint x: 655, startPoint y: 313, endPoint x: 699, endPoint y: 315, distance: 43.5
click at [659, 313] on div at bounding box center [643, 313] width 168 height 41
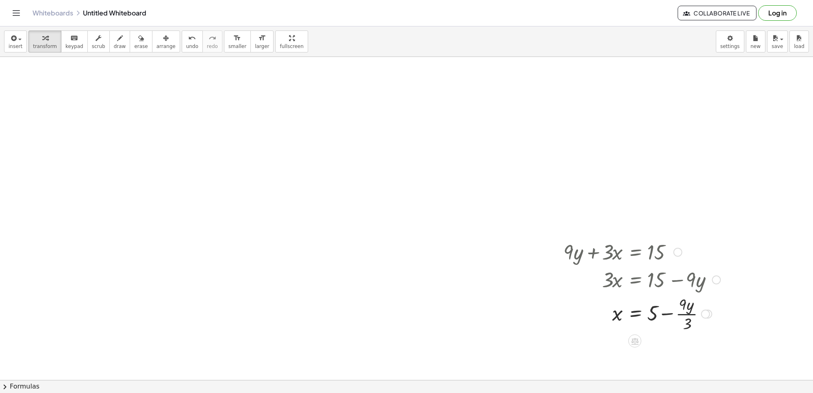
click at [688, 315] on div at bounding box center [641, 313] width 165 height 41
drag, startPoint x: 705, startPoint y: 316, endPoint x: 713, endPoint y: 376, distance: 61.0
click at [635, 357] on div "· · y x = + − 5 3" at bounding box center [635, 357] width 0 height 0
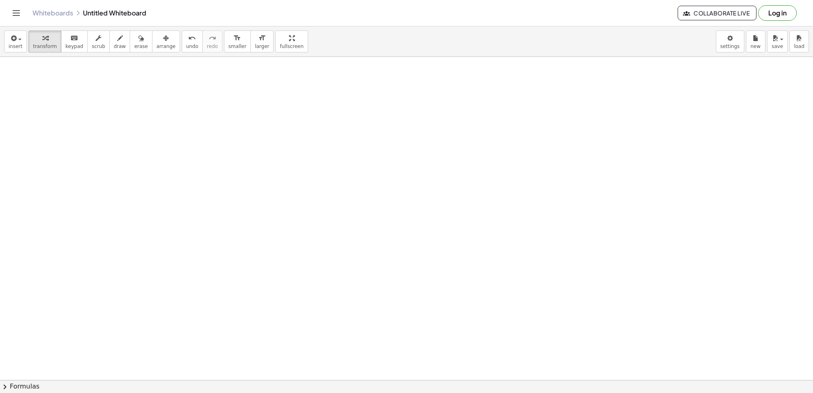
scroll to position [2630, 0]
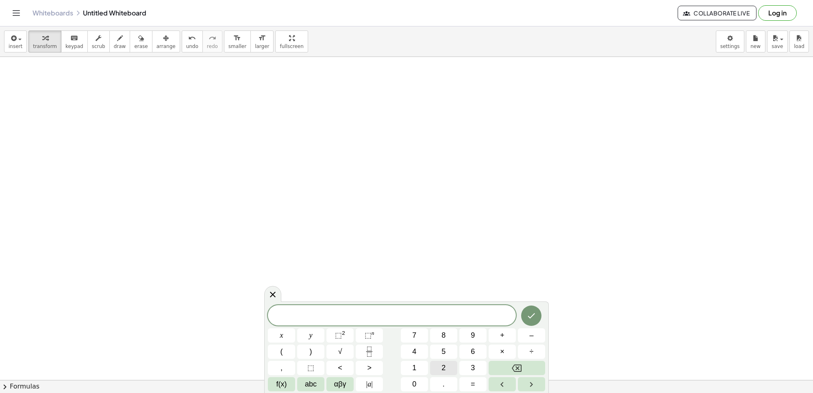
click at [439, 369] on button "2" at bounding box center [443, 367] width 27 height 14
click at [307, 336] on button "y" at bounding box center [310, 335] width 27 height 14
click at [498, 334] on button "+" at bounding box center [501, 335] width 27 height 14
click at [287, 332] on button "x" at bounding box center [281, 335] width 27 height 14
click at [533, 317] on icon "Done" at bounding box center [531, 315] width 10 height 10
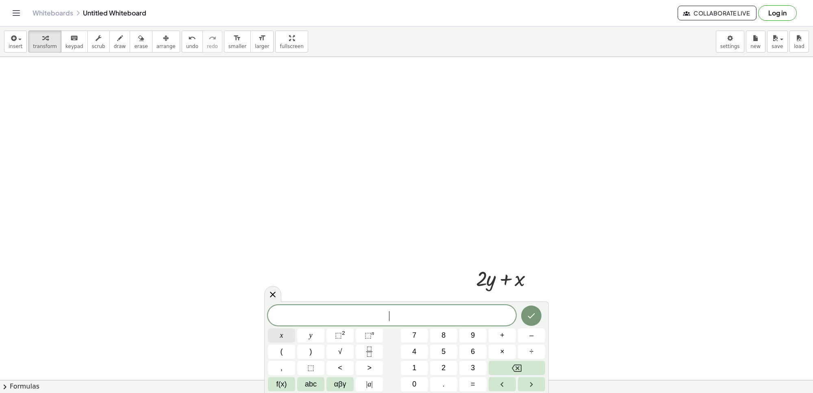
click at [282, 337] on span "x" at bounding box center [281, 335] width 3 height 11
click at [469, 378] on button "=" at bounding box center [472, 384] width 27 height 14
click at [443, 352] on button "5" at bounding box center [443, 351] width 27 height 14
click at [531, 315] on icon "Done" at bounding box center [531, 315] width 7 height 5
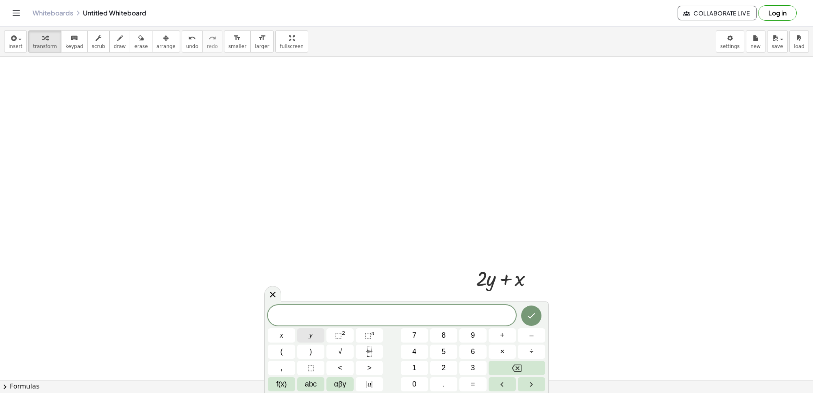
click at [309, 336] on span "y" at bounding box center [310, 335] width 3 height 11
click at [464, 384] on button "=" at bounding box center [472, 384] width 27 height 14
click at [474, 363] on span "3" at bounding box center [473, 367] width 4 height 11
click at [525, 316] on button "Done" at bounding box center [531, 315] width 20 height 20
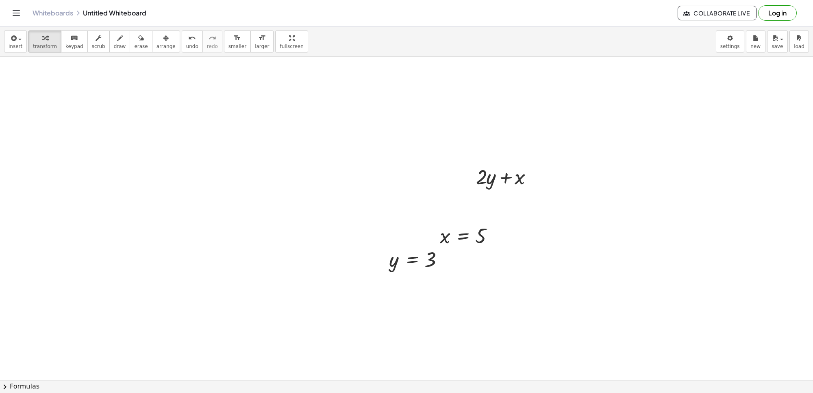
scroll to position [2782, 0]
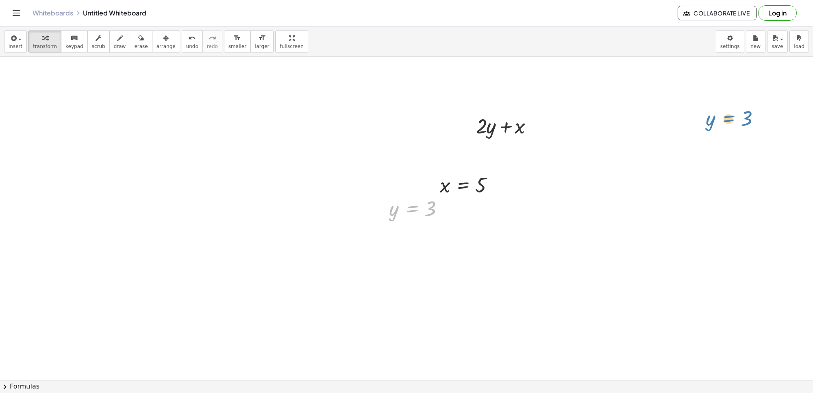
drag, startPoint x: 406, startPoint y: 208, endPoint x: 679, endPoint y: 124, distance: 286.4
drag, startPoint x: 443, startPoint y: 186, endPoint x: 516, endPoint y: 128, distance: 93.7
drag, startPoint x: 395, startPoint y: 207, endPoint x: 490, endPoint y: 128, distance: 124.4
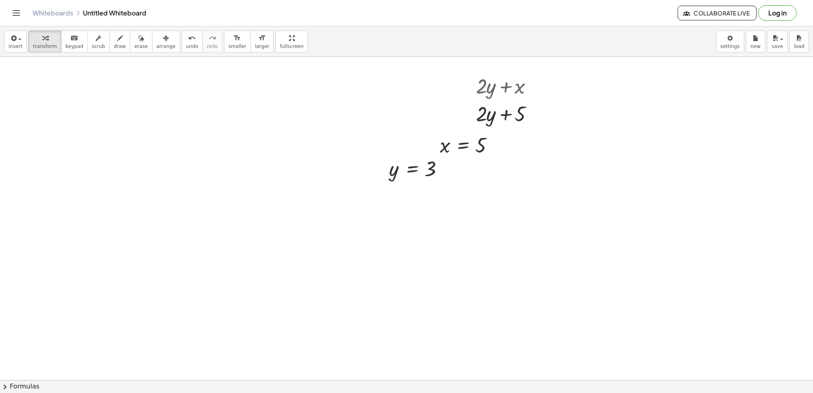
scroll to position [2698, 0]
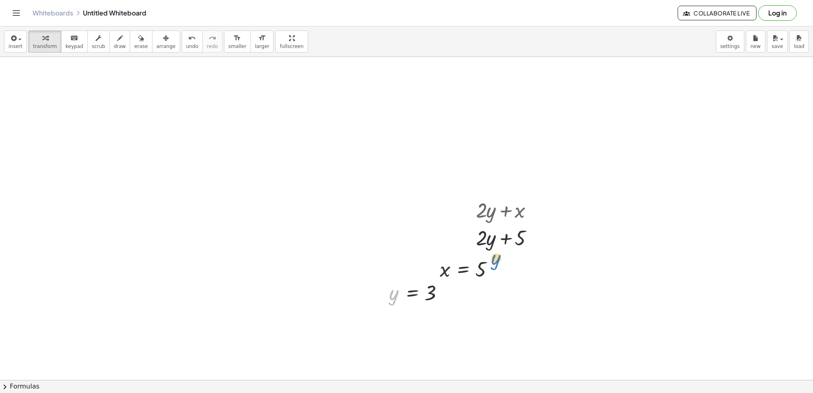
drag, startPoint x: 393, startPoint y: 293, endPoint x: 511, endPoint y: 242, distance: 128.9
drag, startPoint x: 390, startPoint y: 291, endPoint x: 493, endPoint y: 238, distance: 115.6
click at [484, 239] on div at bounding box center [508, 237] width 78 height 28
click at [499, 236] on div at bounding box center [507, 237] width 71 height 28
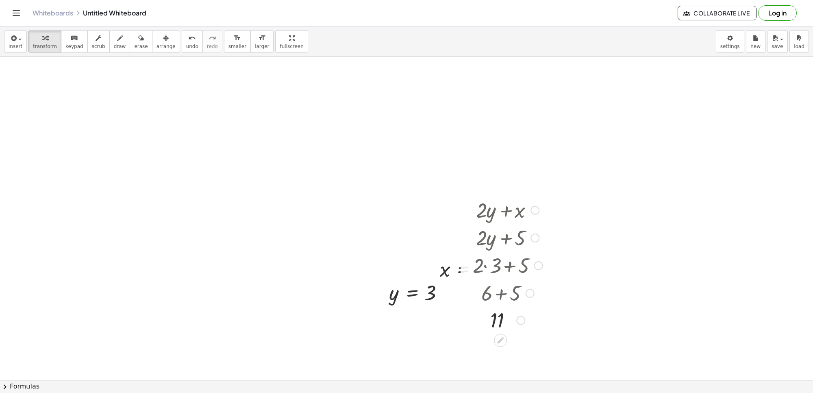
drag, startPoint x: 519, startPoint y: 236, endPoint x: 492, endPoint y: 366, distance: 132.8
drag, startPoint x: 451, startPoint y: 269, endPoint x: 397, endPoint y: 267, distance: 54.5
drag, startPoint x: 459, startPoint y: 270, endPoint x: 0, endPoint y: 204, distance: 463.9
drag, startPoint x: 403, startPoint y: 313, endPoint x: 328, endPoint y: 297, distance: 76.6
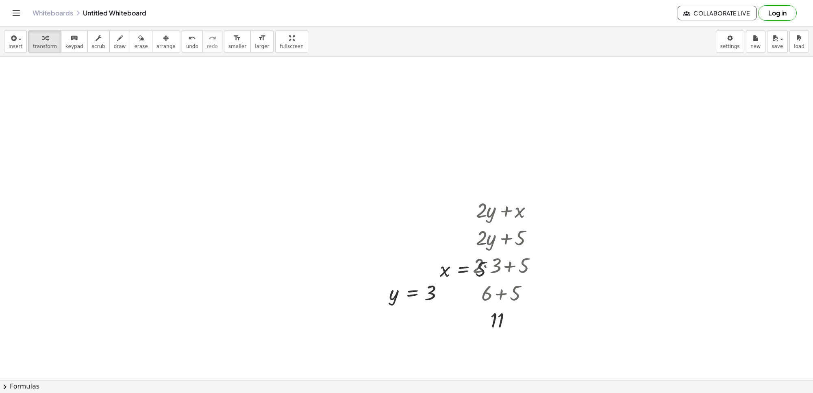
drag, startPoint x: 442, startPoint y: 295, endPoint x: 303, endPoint y: 263, distance: 142.7
drag, startPoint x: 445, startPoint y: 293, endPoint x: 276, endPoint y: 297, distance: 169.1
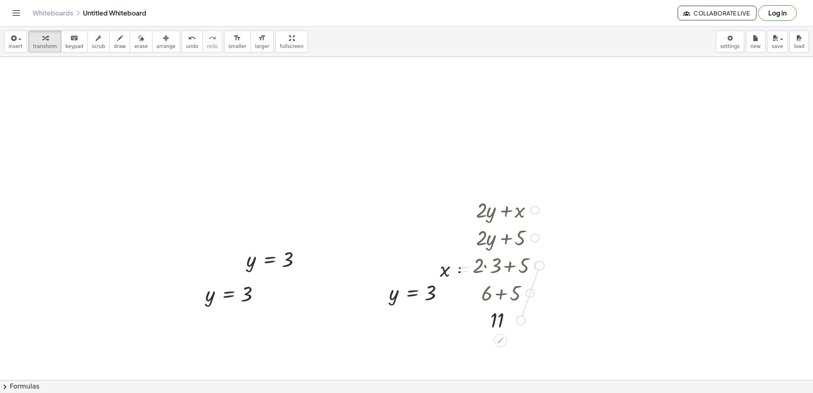
drag, startPoint x: 521, startPoint y: 320, endPoint x: 543, endPoint y: 265, distance: 58.7
click at [500, 210] on div "+ · 2 · y + x + · 2 · y + 5 + · 2 · 3 + 5 + 6 + 5 11" at bounding box center [500, 210] width 0 height 0
drag, startPoint x: 524, startPoint y: 321, endPoint x: 667, endPoint y: 253, distance: 158.1
drag, startPoint x: 529, startPoint y: 293, endPoint x: 604, endPoint y: 250, distance: 86.1
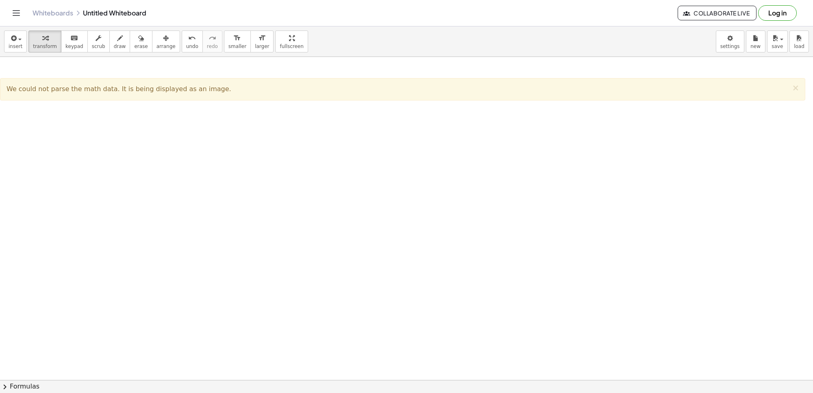
scroll to position [3003, 0]
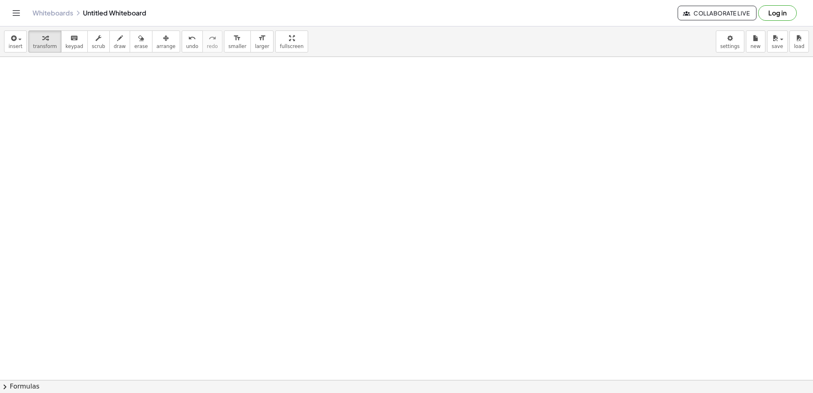
drag, startPoint x: 479, startPoint y: 135, endPoint x: 380, endPoint y: 222, distance: 132.2
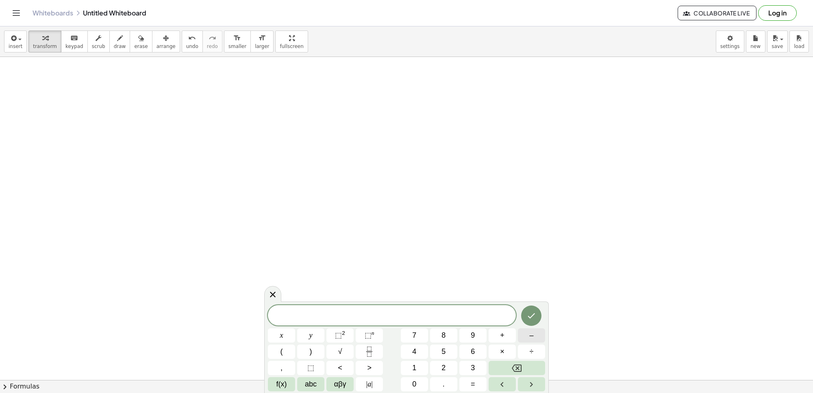
click at [525, 336] on button "–" at bounding box center [531, 335] width 27 height 14
click at [433, 366] on button "2" at bounding box center [443, 367] width 27 height 14
click at [315, 334] on button "y" at bounding box center [310, 335] width 27 height 14
click at [504, 332] on button "+" at bounding box center [501, 335] width 27 height 14
click at [412, 335] on button "7" at bounding box center [414, 335] width 27 height 14
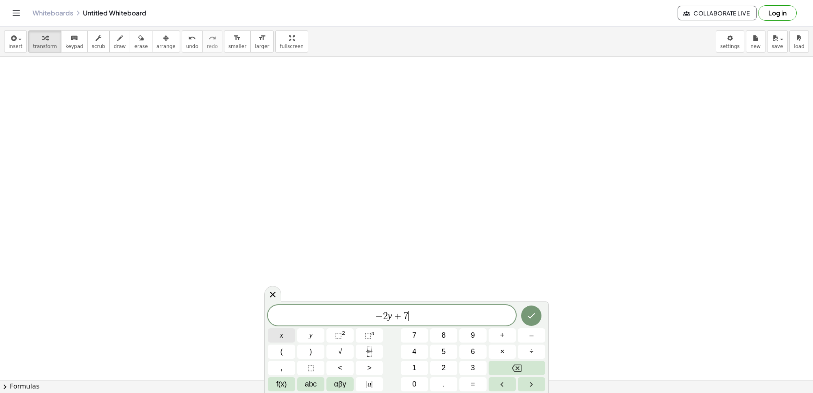
click at [291, 334] on button "x" at bounding box center [281, 335] width 27 height 14
click at [529, 308] on button "Done" at bounding box center [531, 315] width 20 height 20
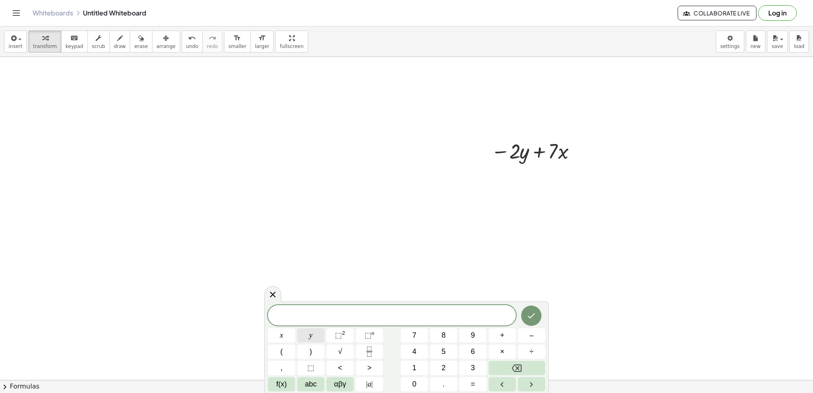
click at [314, 331] on button "y" at bounding box center [310, 335] width 27 height 14
click at [469, 381] on button "=" at bounding box center [472, 384] width 27 height 14
click at [466, 348] on button "6" at bounding box center [472, 351] width 27 height 14
click at [525, 316] on button "Done" at bounding box center [531, 315] width 20 height 20
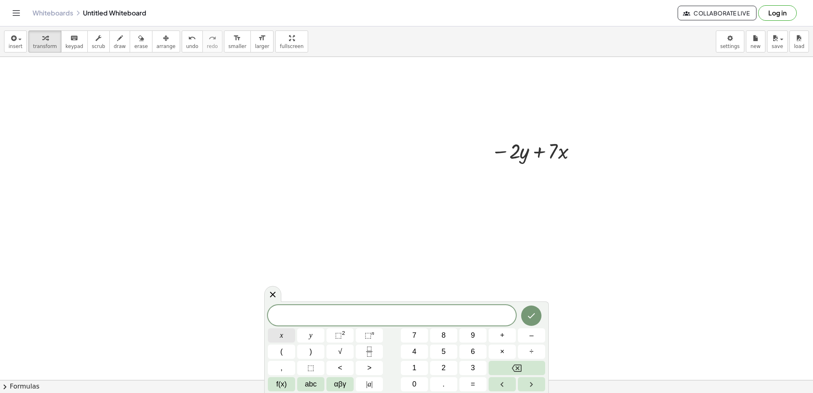
click at [286, 334] on button "x" at bounding box center [281, 335] width 27 height 14
click at [464, 381] on button "=" at bounding box center [472, 384] width 27 height 14
click at [527, 332] on button "–" at bounding box center [531, 335] width 27 height 14
click at [447, 367] on button "2" at bounding box center [443, 367] width 27 height 14
click at [538, 310] on button "Done" at bounding box center [531, 315] width 20 height 20
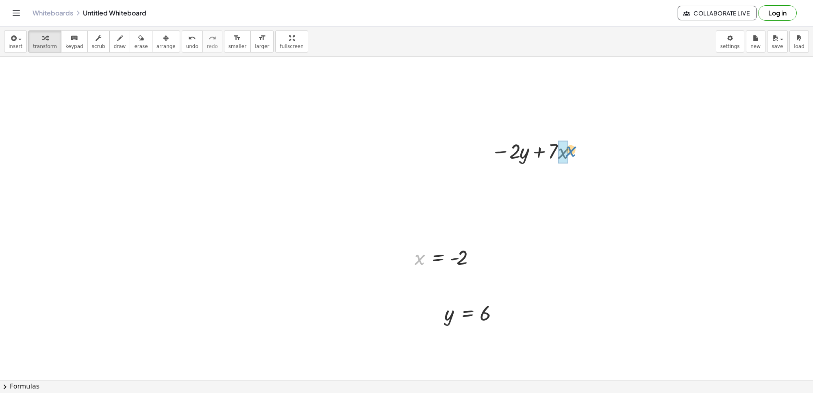
drag, startPoint x: 419, startPoint y: 263, endPoint x: 502, endPoint y: 217, distance: 95.0
drag, startPoint x: 448, startPoint y: 312, endPoint x: 518, endPoint y: 180, distance: 149.6
click at [511, 179] on div at bounding box center [535, 178] width 116 height 28
click at [553, 207] on div at bounding box center [535, 206] width 116 height 28
click at [533, 209] on div at bounding box center [535, 205] width 116 height 27
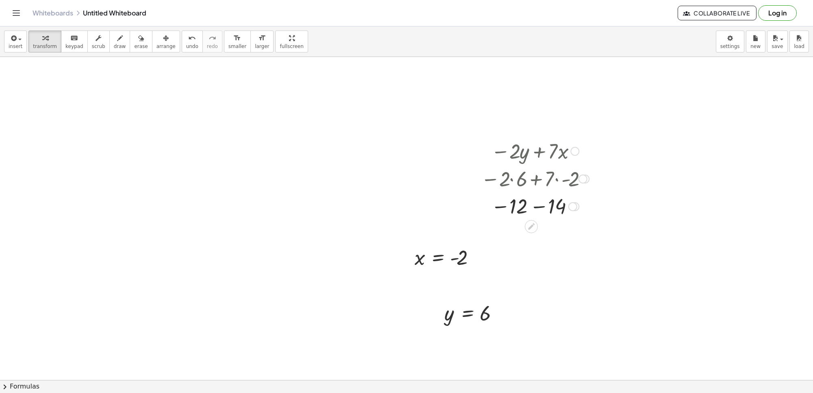
click at [534, 206] on div at bounding box center [535, 205] width 116 height 27
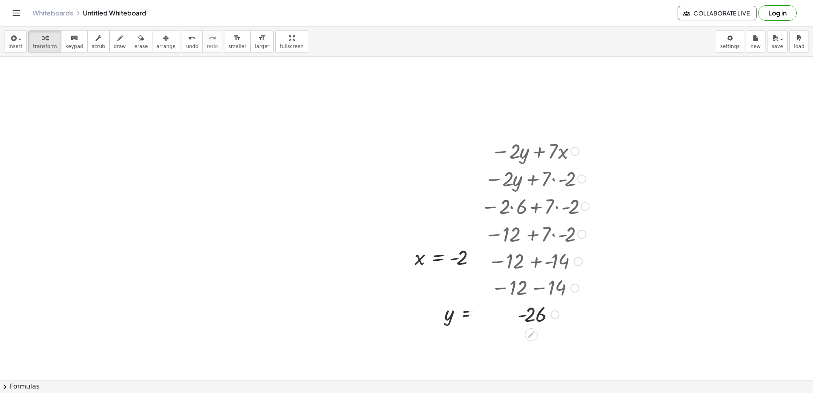
drag, startPoint x: 552, startPoint y: 207, endPoint x: 559, endPoint y: 364, distance: 156.6
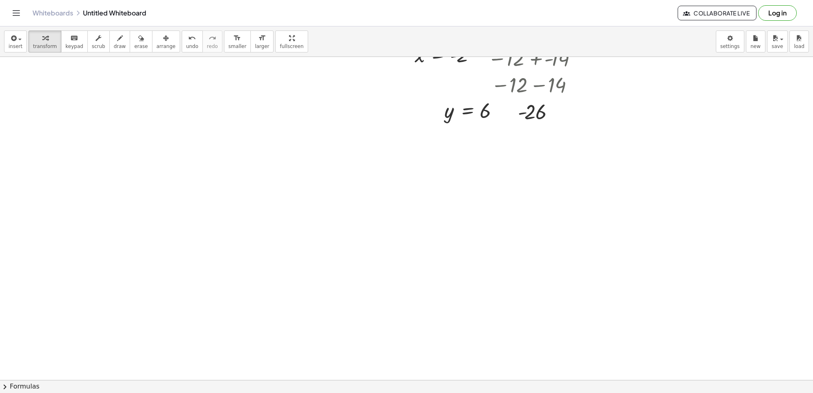
scroll to position [3223, 0]
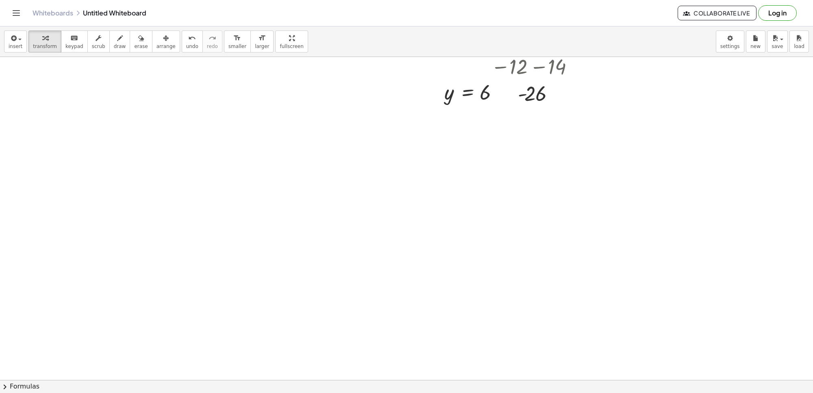
drag, startPoint x: 465, startPoint y: 236, endPoint x: 465, endPoint y: 246, distance: 10.2
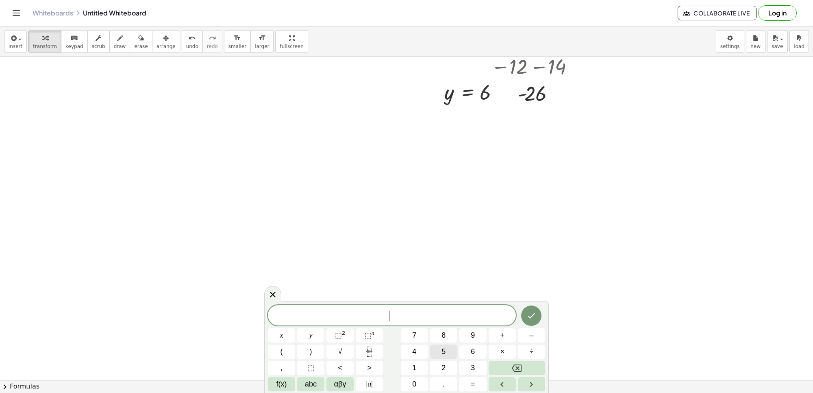
click at [427, 349] on div "​ x y ⬚ 2 ⬚ n 7 8 9 + – ( ) √ 4 5 6 × ÷ , ⬚ < > 1 2 3 f(x) abc αβγ | a | 0 . =" at bounding box center [406, 348] width 277 height 86
click at [304, 332] on button "y" at bounding box center [310, 335] width 27 height 14
click at [505, 362] on button "Backspace" at bounding box center [516, 367] width 56 height 14
click at [441, 354] on span "5" at bounding box center [443, 351] width 4 height 11
click at [308, 329] on button "y" at bounding box center [310, 335] width 27 height 14
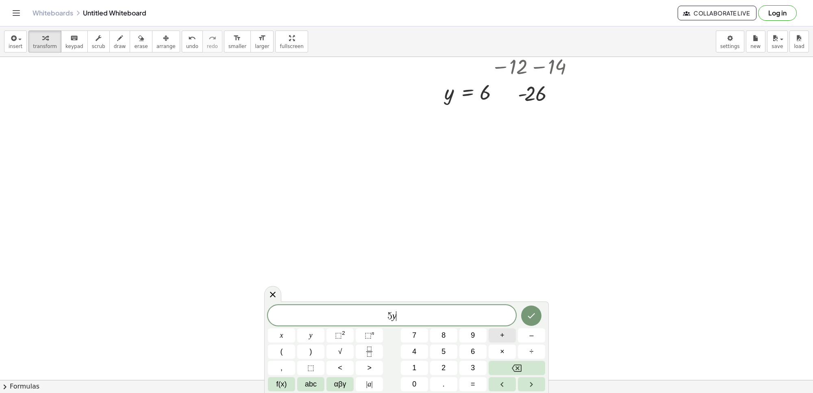
click at [500, 335] on span "+" at bounding box center [502, 335] width 4 height 11
click at [479, 349] on button "6" at bounding box center [472, 351] width 27 height 14
click at [509, 364] on button "Backspace" at bounding box center [516, 367] width 56 height 14
click at [288, 330] on button "x" at bounding box center [281, 335] width 27 height 14
click at [525, 315] on button "Done" at bounding box center [531, 315] width 20 height 20
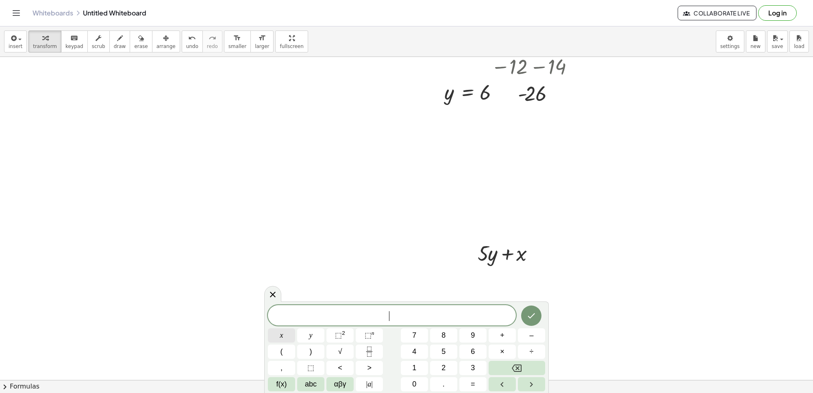
click at [290, 337] on button "x" at bounding box center [281, 335] width 27 height 14
click at [480, 380] on button "=" at bounding box center [472, 384] width 27 height 14
click at [416, 338] on span "7" at bounding box center [414, 335] width 4 height 11
click at [531, 314] on icon "Done" at bounding box center [531, 315] width 10 height 10
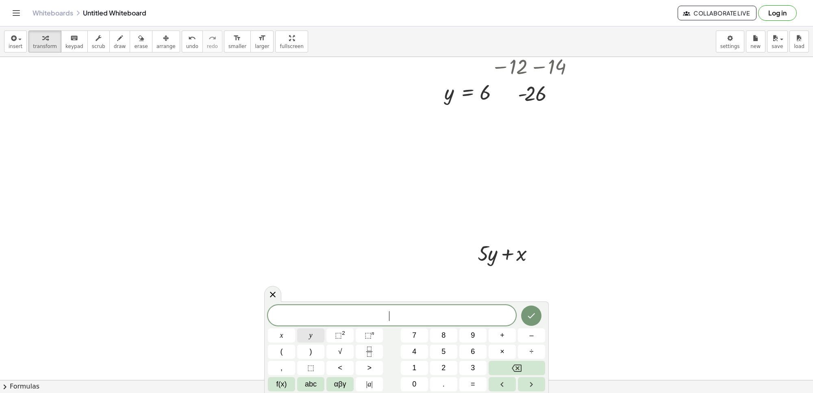
click at [322, 340] on button "y" at bounding box center [310, 335] width 27 height 14
click at [469, 384] on button "=" at bounding box center [472, 384] width 27 height 14
click at [525, 337] on button "–" at bounding box center [531, 335] width 27 height 14
click at [472, 365] on span "3" at bounding box center [473, 367] width 4 height 11
click at [529, 316] on icon "Done" at bounding box center [531, 315] width 7 height 5
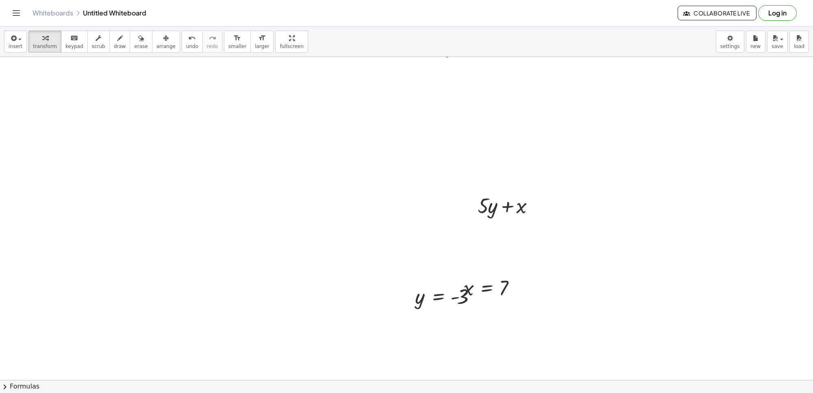
scroll to position [3325, 0]
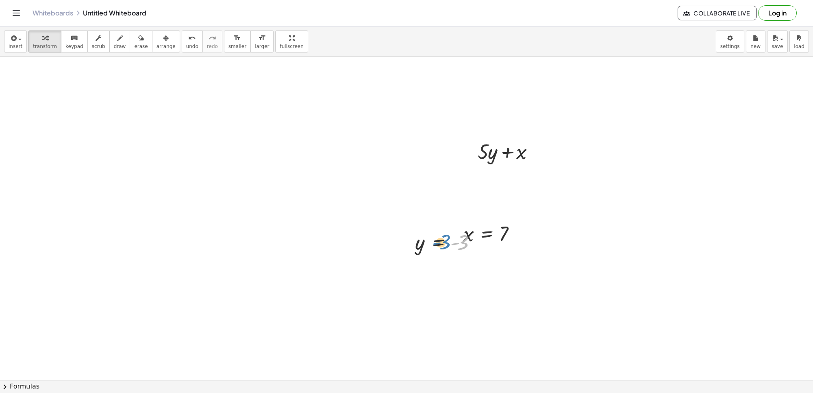
drag, startPoint x: 470, startPoint y: 233, endPoint x: 451, endPoint y: 241, distance: 19.8
click at [450, 241] on div at bounding box center [448, 241] width 74 height 27
drag, startPoint x: 417, startPoint y: 246, endPoint x: 497, endPoint y: 165, distance: 114.4
drag, startPoint x: 421, startPoint y: 246, endPoint x: 494, endPoint y: 158, distance: 114.9
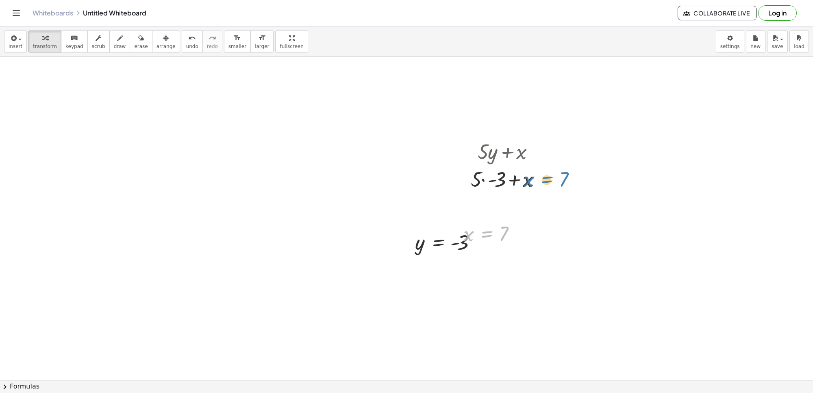
drag, startPoint x: 491, startPoint y: 234, endPoint x: 551, endPoint y: 179, distance: 80.8
drag, startPoint x: 424, startPoint y: 243, endPoint x: 250, endPoint y: 210, distance: 177.1
drag, startPoint x: 516, startPoint y: 232, endPoint x: 648, endPoint y: 215, distance: 132.9
drag, startPoint x: 591, startPoint y: 216, endPoint x: 531, endPoint y: 185, distance: 67.6
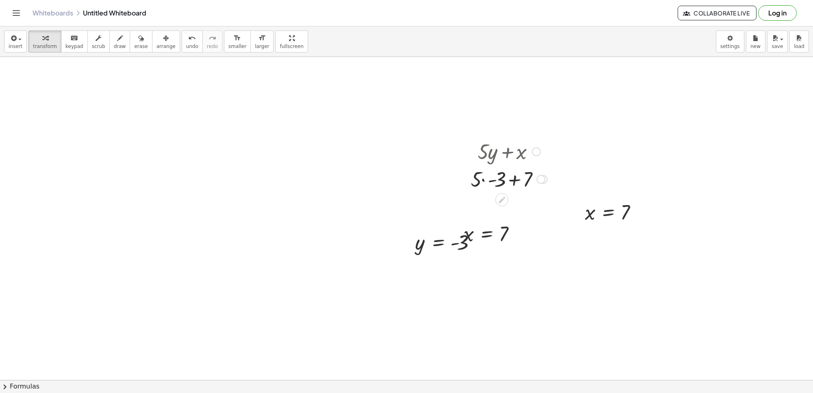
click at [483, 181] on div at bounding box center [508, 179] width 85 height 28
click at [512, 180] on div at bounding box center [509, 179] width 78 height 28
drag, startPoint x: 524, startPoint y: 179, endPoint x: 453, endPoint y: 412, distance: 244.1
click at [453, 392] on html "Graspable Math Activities Get Started Activity Bank Assigned Work Classes White…" at bounding box center [406, 196] width 813 height 393
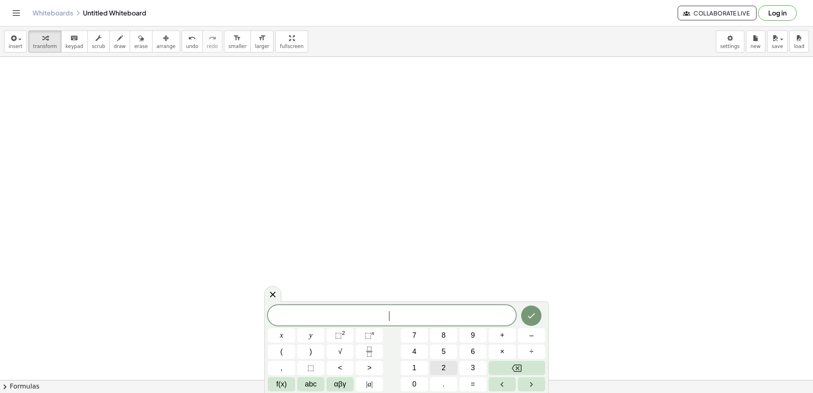
click at [438, 367] on button "2" at bounding box center [443, 367] width 27 height 14
click at [287, 332] on button "x" at bounding box center [281, 335] width 27 height 14
click at [496, 334] on button "+" at bounding box center [501, 335] width 27 height 14
click at [311, 328] on button "y" at bounding box center [310, 335] width 27 height 14
click at [466, 379] on button "=" at bounding box center [472, 384] width 27 height 14
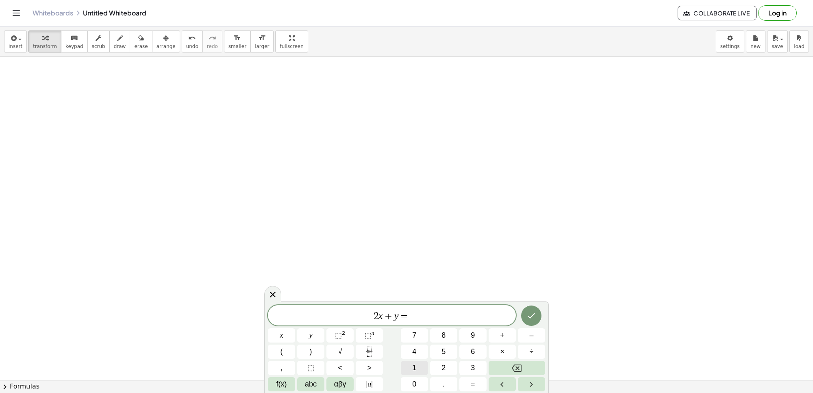
click at [410, 363] on button "1" at bounding box center [414, 367] width 27 height 14
click at [412, 349] on button "4" at bounding box center [414, 351] width 27 height 14
click at [529, 315] on icon "Done" at bounding box center [531, 315] width 10 height 10
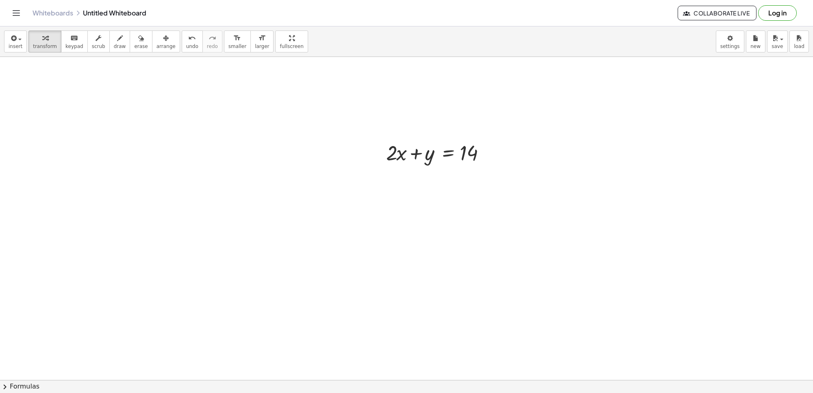
scroll to position [3698, 0]
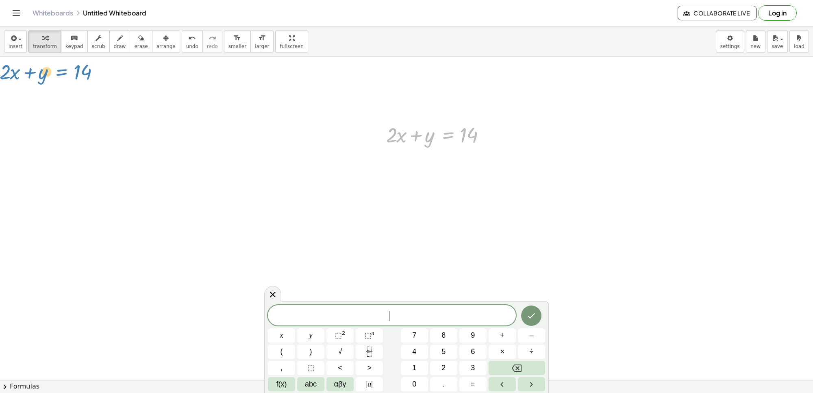
drag, startPoint x: 436, startPoint y: 133, endPoint x: 55, endPoint y: 72, distance: 385.6
click at [281, 338] on span "x" at bounding box center [281, 335] width 3 height 11
click at [531, 335] on span "–" at bounding box center [531, 335] width 4 height 11
click at [317, 334] on button "y" at bounding box center [310, 335] width 27 height 14
click at [467, 384] on button "=" at bounding box center [472, 384] width 27 height 14
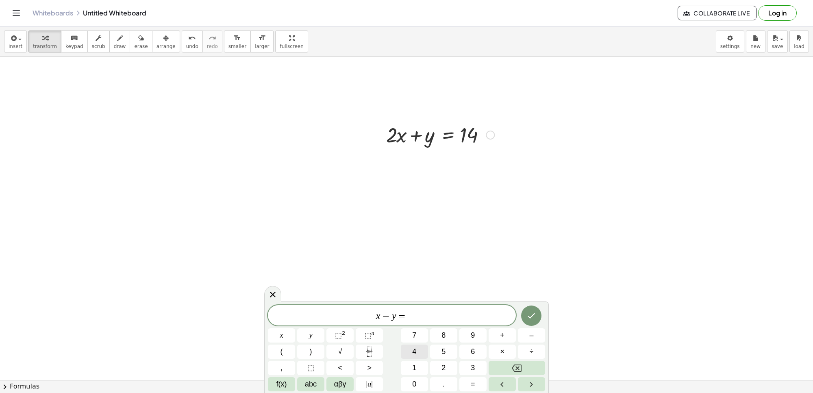
click at [423, 348] on button "4" at bounding box center [414, 351] width 27 height 14
click at [526, 318] on icon "Done" at bounding box center [531, 315] width 10 height 10
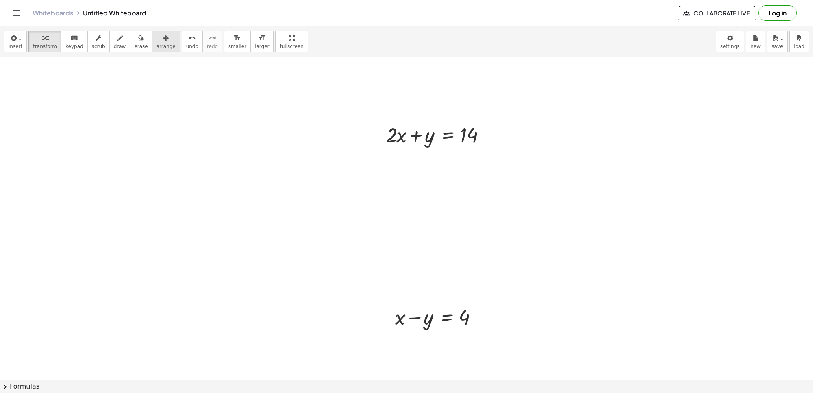
click at [156, 47] on span "arrange" at bounding box center [165, 46] width 19 height 6
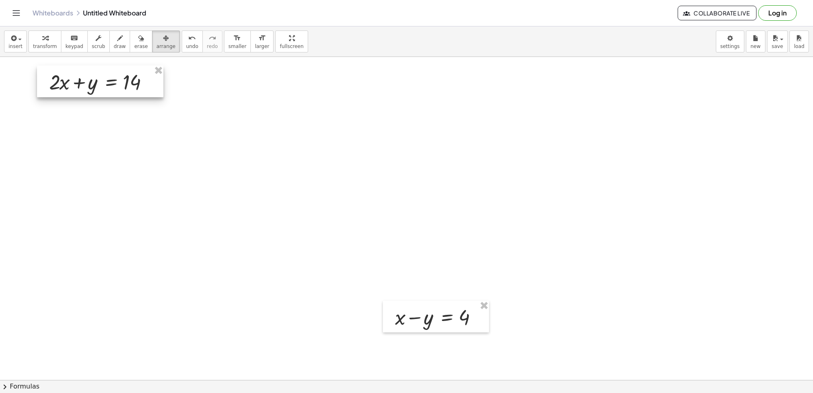
drag, startPoint x: 401, startPoint y: 137, endPoint x: 58, endPoint y: 82, distance: 347.3
click at [58, 82] on div at bounding box center [100, 81] width 126 height 32
drag, startPoint x: 421, startPoint y: 293, endPoint x: 417, endPoint y: 305, distance: 12.0
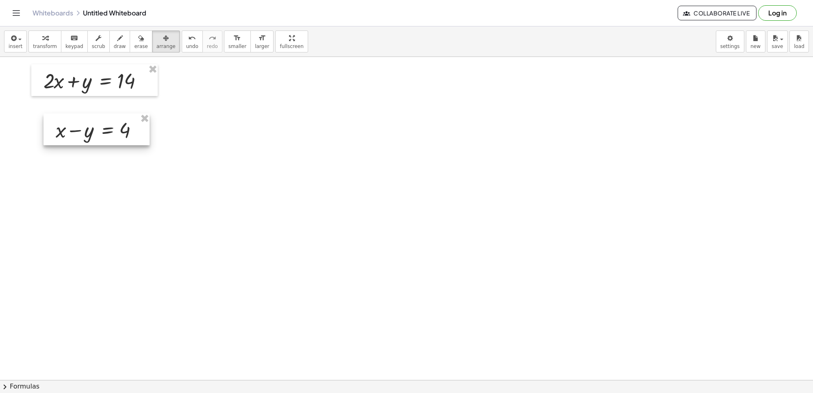
drag, startPoint x: 415, startPoint y: 308, endPoint x: 75, endPoint y: 120, distance: 387.9
click at [75, 120] on div at bounding box center [96, 129] width 106 height 32
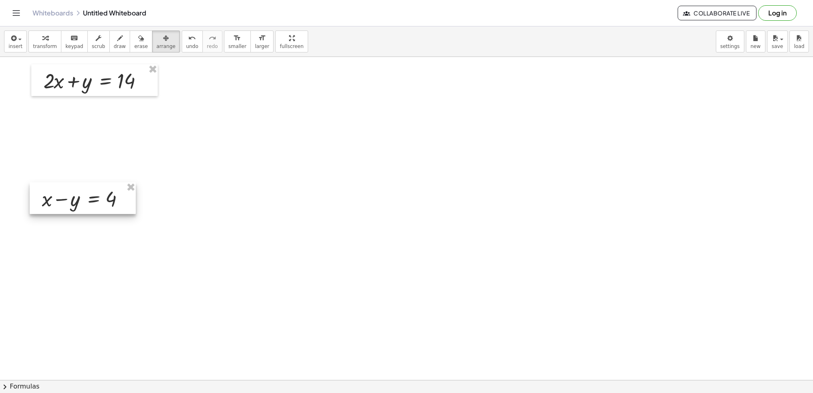
drag, startPoint x: 77, startPoint y: 119, endPoint x: 63, endPoint y: 188, distance: 70.0
click at [63, 188] on div at bounding box center [83, 198] width 106 height 32
click at [47, 41] on div "button" at bounding box center [45, 38] width 24 height 10
click at [156, 48] on span "arrange" at bounding box center [165, 46] width 19 height 6
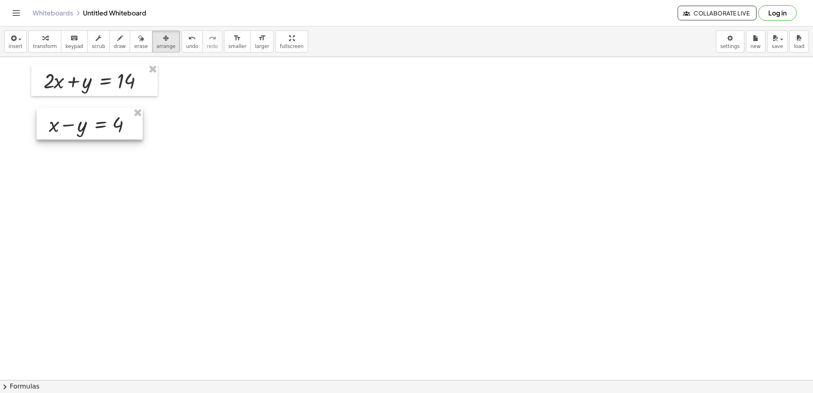
drag, startPoint x: 98, startPoint y: 189, endPoint x: 104, endPoint y: 115, distance: 74.7
click at [104, 115] on div at bounding box center [90, 124] width 106 height 32
click at [43, 42] on icon "button" at bounding box center [45, 38] width 6 height 10
drag, startPoint x: 87, startPoint y: 86, endPoint x: 93, endPoint y: 86, distance: 6.1
click at [93, 86] on div at bounding box center [97, 80] width 116 height 28
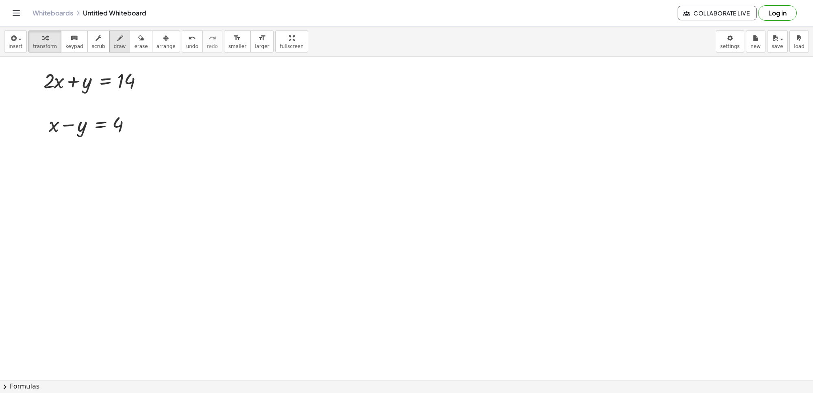
click at [109, 41] on button "draw" at bounding box center [119, 41] width 21 height 22
drag, startPoint x: 68, startPoint y: 67, endPoint x: 39, endPoint y: 125, distance: 64.9
drag, startPoint x: 92, startPoint y: 69, endPoint x: 72, endPoint y: 121, distance: 55.5
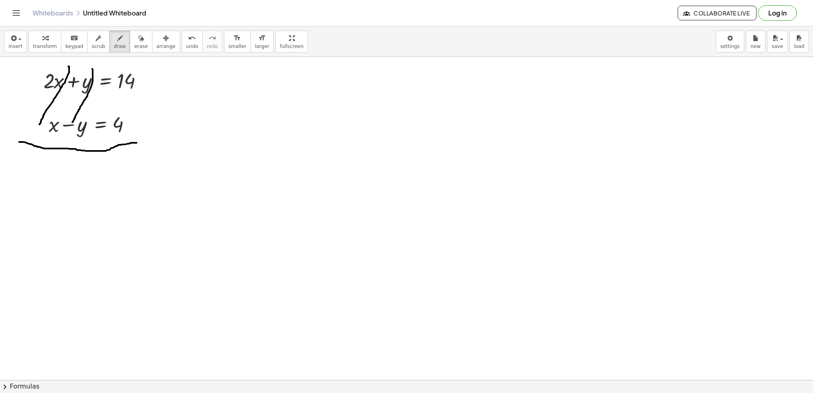
drag, startPoint x: 19, startPoint y: 143, endPoint x: 145, endPoint y: 143, distance: 126.4
drag, startPoint x: 41, startPoint y: 157, endPoint x: 41, endPoint y: 173, distance: 16.3
click at [182, 51] on button "undo undo" at bounding box center [192, 41] width 21 height 22
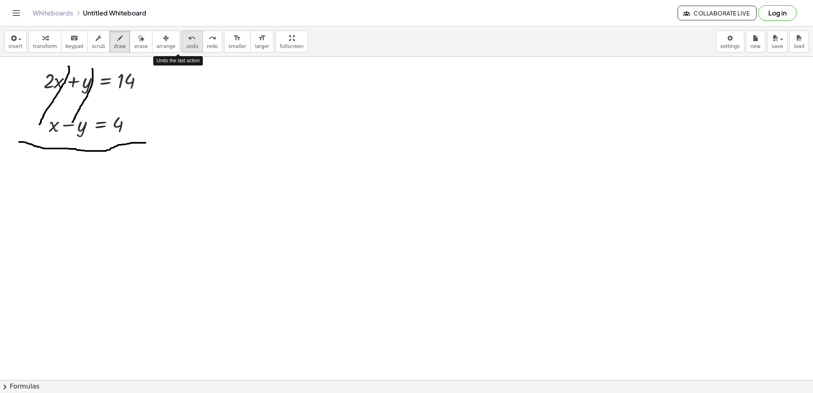
click at [186, 47] on span "undo" at bounding box center [192, 46] width 12 height 6
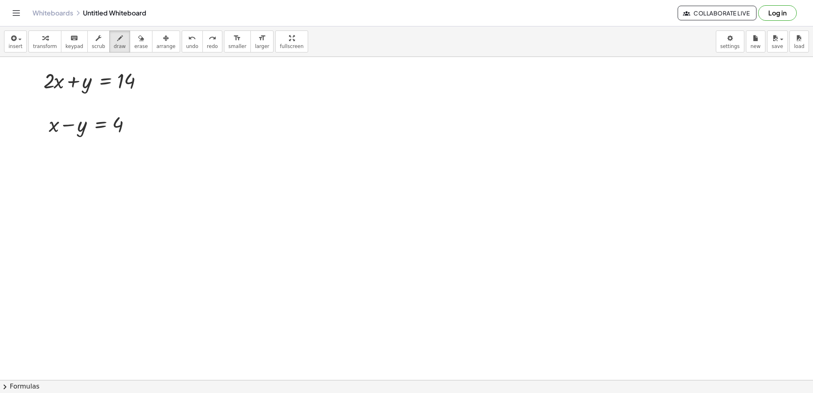
click at [42, 47] on span "transform" at bounding box center [45, 46] width 24 height 6
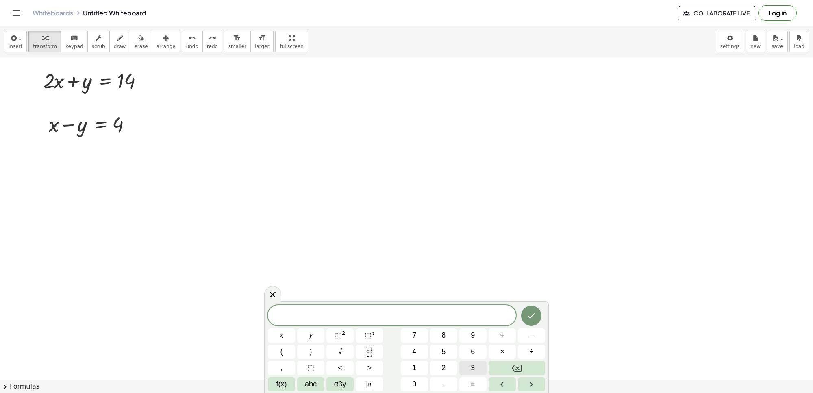
click at [467, 362] on button "3" at bounding box center [472, 367] width 27 height 14
click at [287, 338] on button "x" at bounding box center [281, 335] width 27 height 14
click at [464, 381] on button "=" at bounding box center [472, 384] width 27 height 14
click at [416, 360] on button "1" at bounding box center [414, 367] width 27 height 14
click at [446, 329] on button "8" at bounding box center [443, 335] width 27 height 14
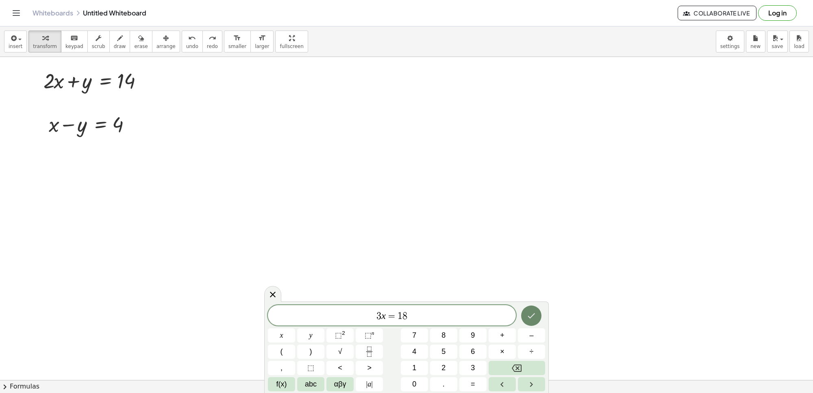
click at [530, 315] on icon "Done" at bounding box center [531, 315] width 10 height 10
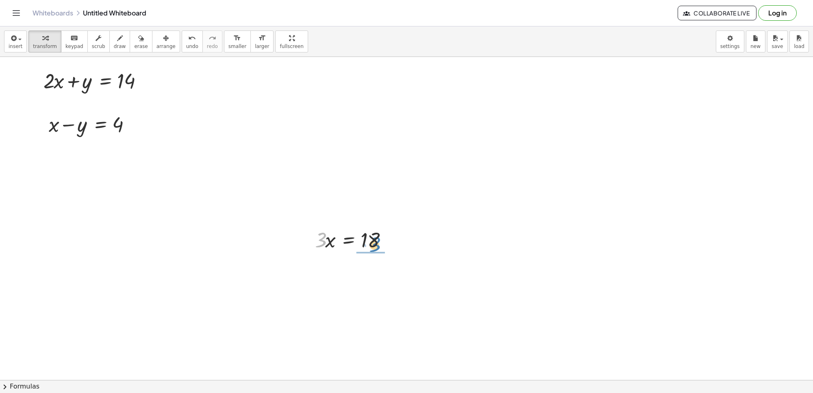
drag, startPoint x: 318, startPoint y: 244, endPoint x: 373, endPoint y: 248, distance: 54.6
click at [373, 248] on div at bounding box center [355, 239] width 88 height 28
click at [375, 273] on div at bounding box center [355, 273] width 89 height 41
drag, startPoint x: 147, startPoint y: 81, endPoint x: 445, endPoint y: 79, distance: 297.9
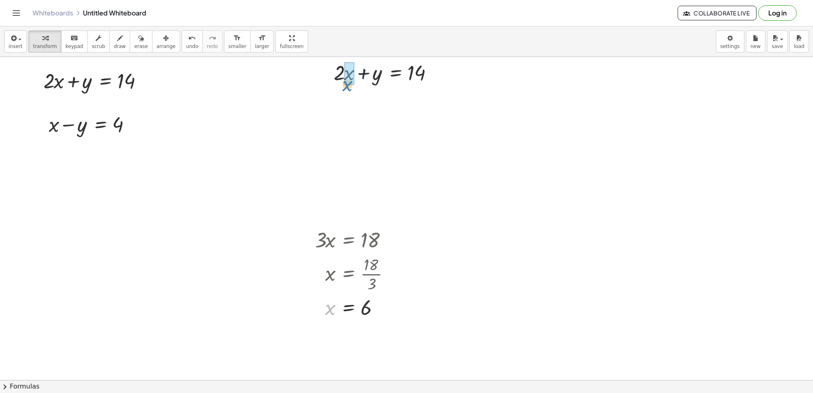
drag, startPoint x: 335, startPoint y: 311, endPoint x: 349, endPoint y: 87, distance: 223.9
click at [339, 102] on div at bounding box center [384, 100] width 123 height 28
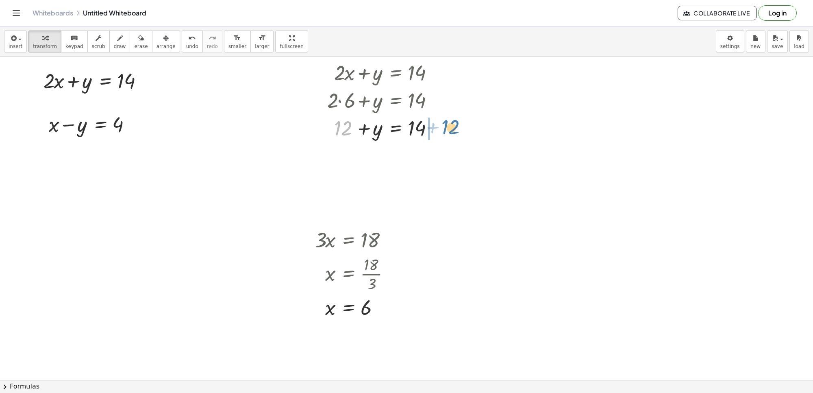
drag, startPoint x: 348, startPoint y: 132, endPoint x: 458, endPoint y: 131, distance: 110.1
click at [435, 156] on div at bounding box center [404, 155] width 162 height 28
click at [156, 37] on div "button" at bounding box center [165, 38] width 19 height 10
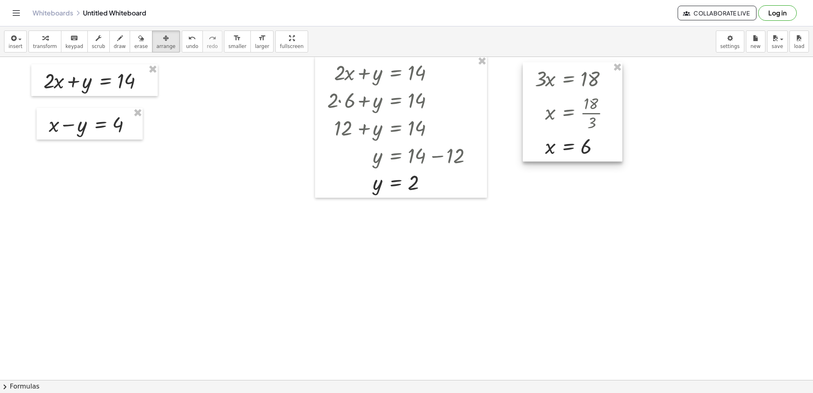
drag, startPoint x: 343, startPoint y: 273, endPoint x: 563, endPoint y: 112, distance: 273.0
click at [563, 112] on div at bounding box center [573, 111] width 100 height 99
click at [37, 35] on div "button" at bounding box center [45, 38] width 24 height 10
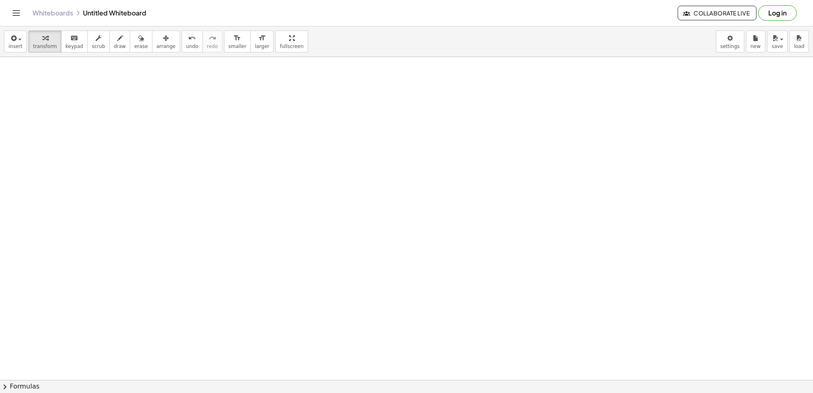
scroll to position [3868, 0]
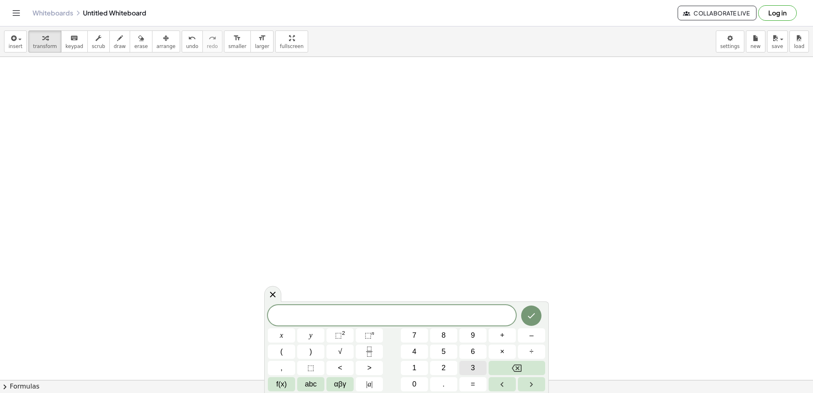
click at [469, 368] on button "3" at bounding box center [472, 367] width 27 height 14
click at [283, 330] on button "x" at bounding box center [281, 335] width 27 height 14
click at [438, 349] on button "5" at bounding box center [443, 351] width 27 height 14
click at [506, 366] on button "Backspace" at bounding box center [516, 367] width 56 height 14
click at [502, 327] on div "3 x ​ x y ⬚ 2 ⬚ n 7 8 9 + – ( ) √ 4 5 6 × ÷ , ⬚ < > 1 2 3 f(x) abc αβγ | a | 0 …" at bounding box center [406, 348] width 277 height 86
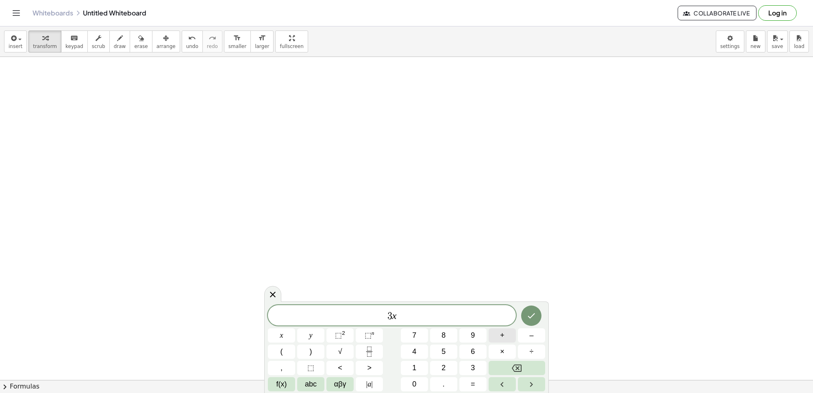
click at [498, 336] on button "+" at bounding box center [501, 335] width 27 height 14
click at [440, 353] on button "5" at bounding box center [443, 351] width 27 height 14
click at [313, 334] on button "y" at bounding box center [310, 335] width 27 height 14
click at [473, 381] on span "=" at bounding box center [473, 383] width 4 height 11
click at [449, 366] on button "2" at bounding box center [443, 367] width 27 height 14
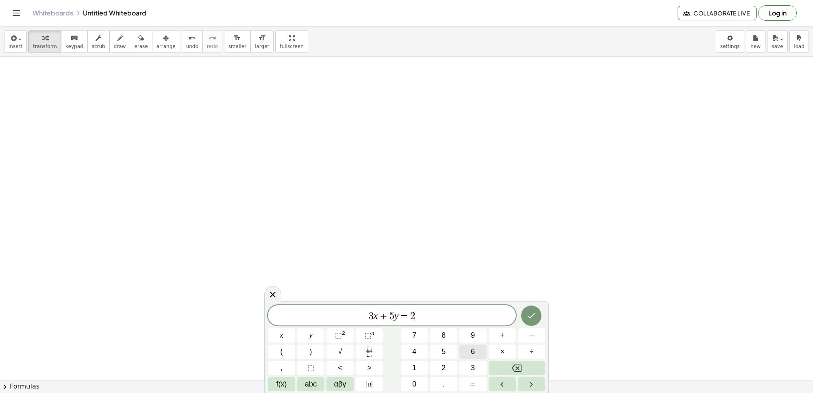
click at [469, 351] on button "6" at bounding box center [472, 351] width 27 height 14
click at [535, 320] on icon "Done" at bounding box center [531, 315] width 10 height 10
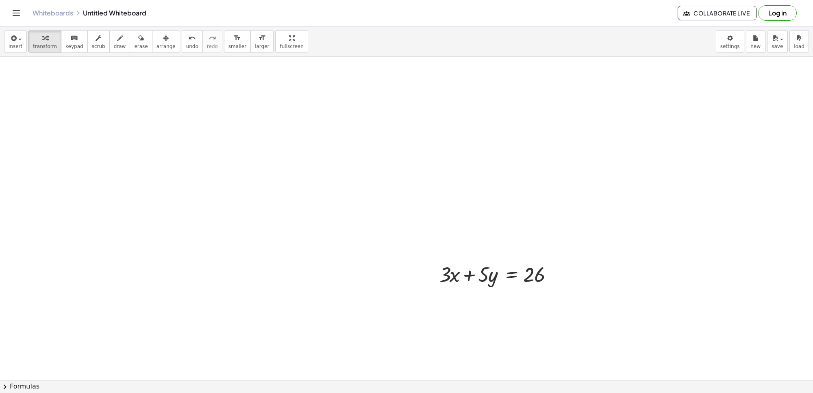
click at [152, 43] on button "arrange" at bounding box center [166, 41] width 28 height 22
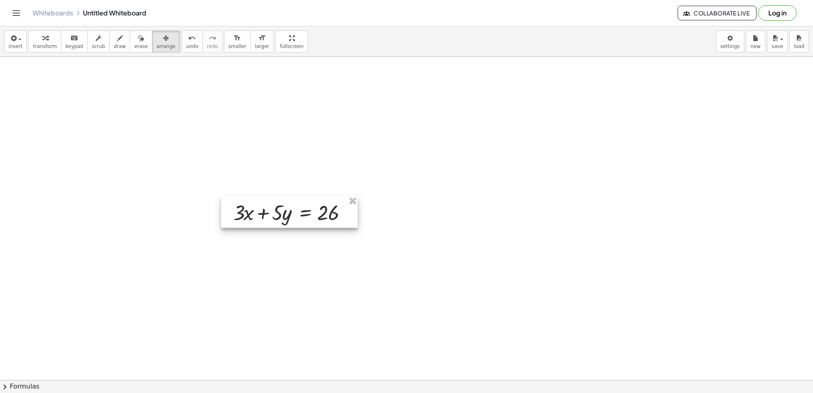
drag, startPoint x: 497, startPoint y: 269, endPoint x: 168, endPoint y: 130, distance: 357.3
click at [221, 196] on div at bounding box center [289, 212] width 137 height 32
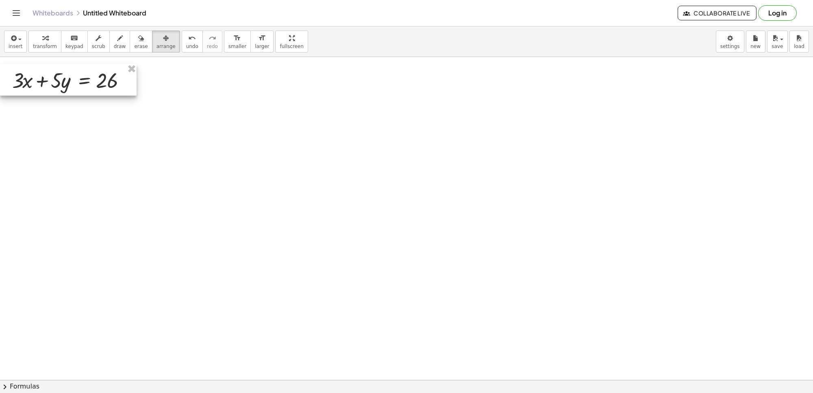
drag, startPoint x: 206, startPoint y: 177, endPoint x: 74, endPoint y: 89, distance: 158.1
click at [74, 89] on div at bounding box center [68, 80] width 137 height 32
click at [44, 41] on icon "button" at bounding box center [45, 38] width 6 height 10
drag, startPoint x: 314, startPoint y: 210, endPoint x: 280, endPoint y: 241, distance: 45.2
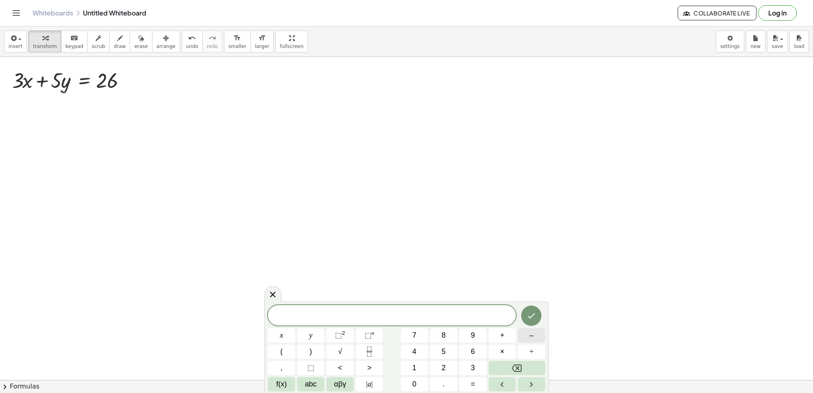
click at [531, 339] on span "–" at bounding box center [531, 335] width 4 height 11
click at [465, 363] on button "3" at bounding box center [472, 367] width 27 height 14
click at [287, 336] on button "x" at bounding box center [281, 335] width 27 height 14
click at [498, 334] on button "+" at bounding box center [501, 335] width 27 height 14
click at [434, 366] on button "2" at bounding box center [443, 367] width 27 height 14
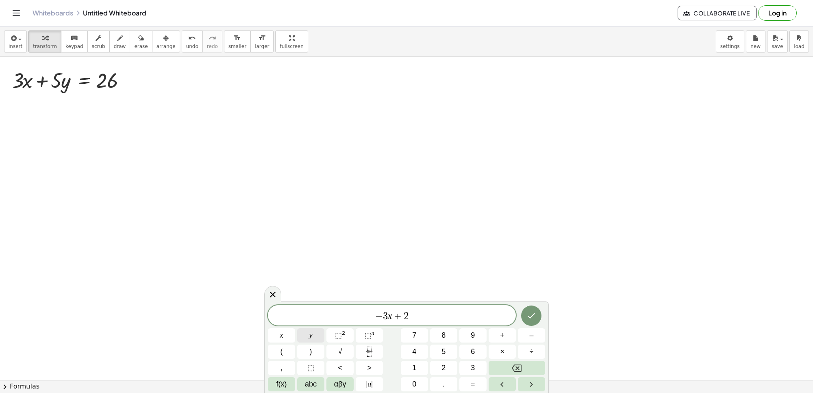
click at [317, 335] on button "y" at bounding box center [310, 335] width 27 height 14
click at [472, 384] on span "=" at bounding box center [473, 383] width 4 height 11
click at [441, 369] on span "2" at bounding box center [443, 367] width 4 height 11
click at [525, 318] on button "Done" at bounding box center [531, 315] width 20 height 20
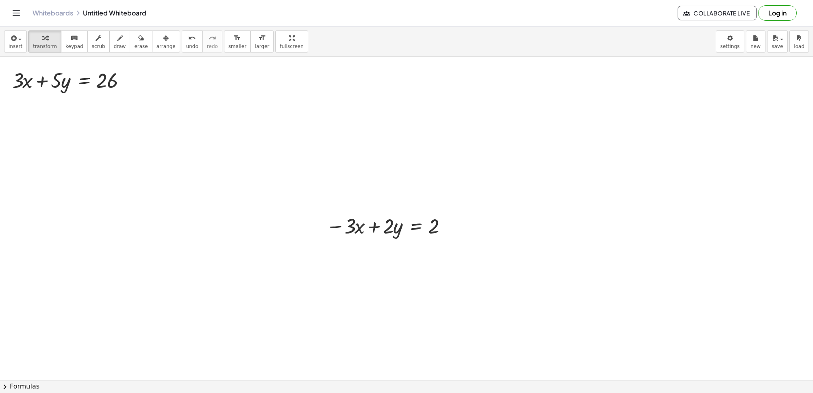
click at [156, 44] on span "arrange" at bounding box center [165, 46] width 19 height 6
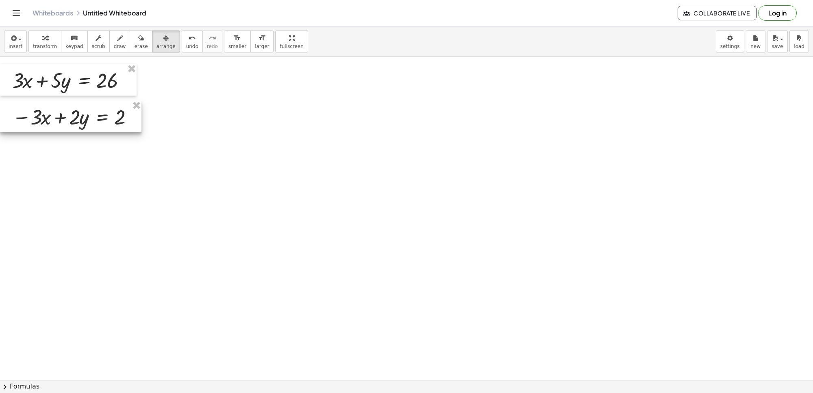
drag, startPoint x: 381, startPoint y: 227, endPoint x: 45, endPoint y: 118, distance: 353.2
click at [45, 118] on div at bounding box center [70, 116] width 141 height 32
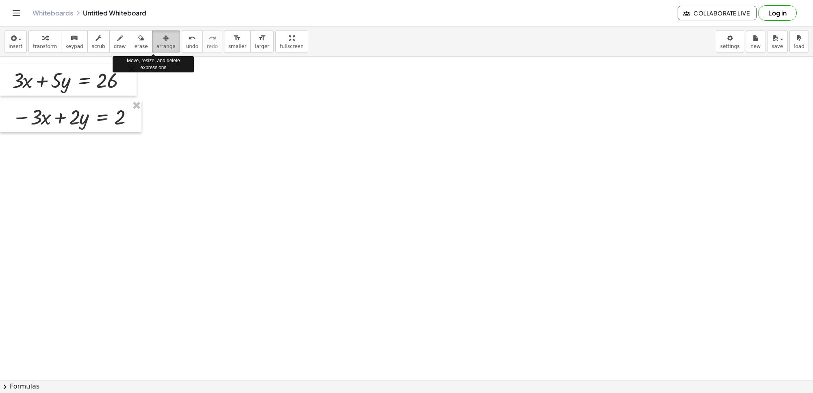
click at [157, 46] on span "arrange" at bounding box center [165, 46] width 19 height 6
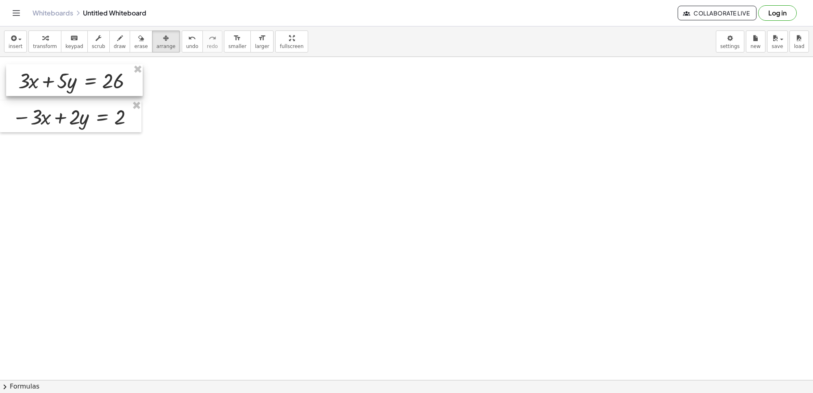
drag, startPoint x: 121, startPoint y: 78, endPoint x: 127, endPoint y: 78, distance: 6.5
click at [127, 78] on div at bounding box center [74, 80] width 137 height 32
drag, startPoint x: 127, startPoint y: 78, endPoint x: 141, endPoint y: 82, distance: 14.3
click at [141, 82] on div at bounding box center [88, 84] width 137 height 32
click at [42, 45] on span "transform" at bounding box center [45, 46] width 24 height 6
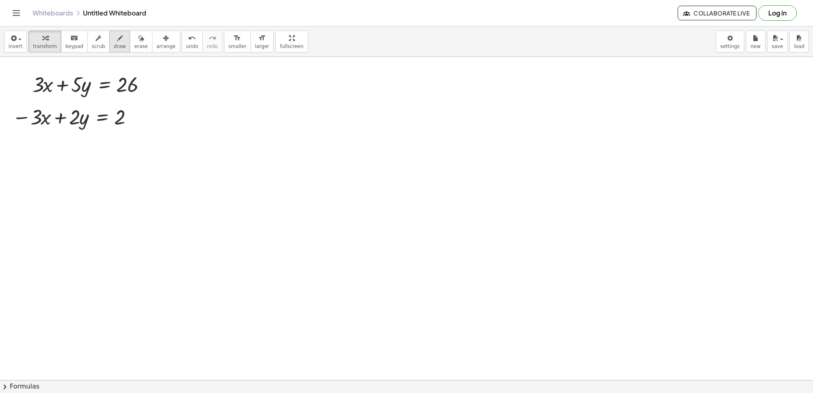
click at [114, 49] on span "draw" at bounding box center [120, 46] width 12 height 6
drag, startPoint x: 94, startPoint y: 72, endPoint x: 63, endPoint y: 129, distance: 64.9
drag, startPoint x: 15, startPoint y: 135, endPoint x: 139, endPoint y: 133, distance: 123.5
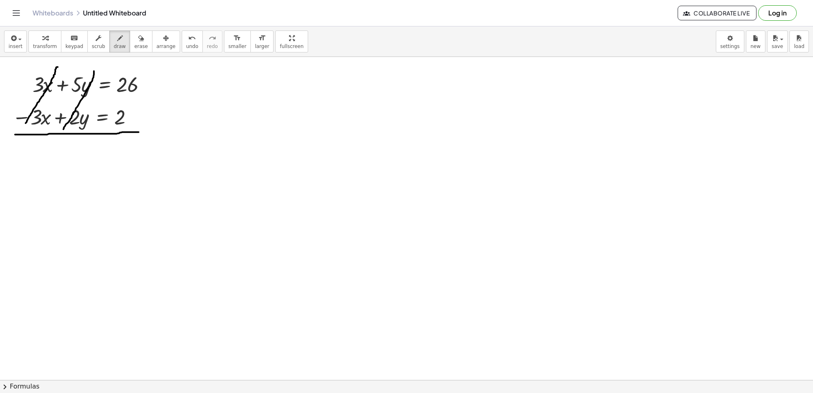
drag, startPoint x: 58, startPoint y: 68, endPoint x: 26, endPoint y: 124, distance: 64.6
drag, startPoint x: 74, startPoint y: 144, endPoint x: 69, endPoint y: 169, distance: 24.9
drag, startPoint x: 74, startPoint y: 153, endPoint x: 69, endPoint y: 154, distance: 5.3
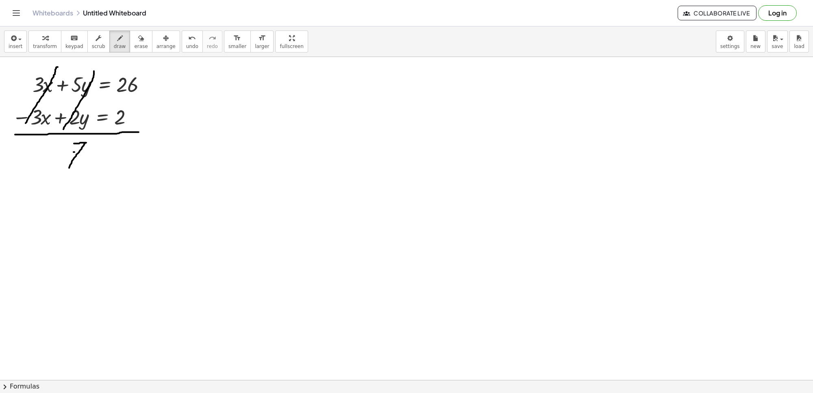
drag, startPoint x: 102, startPoint y: 159, endPoint x: 85, endPoint y: 171, distance: 20.7
drag, startPoint x: 93, startPoint y: 155, endPoint x: 96, endPoint y: 161, distance: 6.6
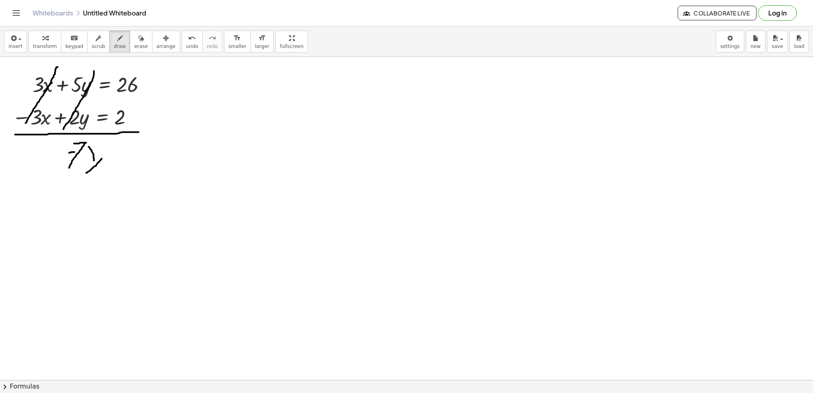
drag, startPoint x: 116, startPoint y: 167, endPoint x: 126, endPoint y: 167, distance: 10.2
drag, startPoint x: 156, startPoint y: 150, endPoint x: 151, endPoint y: 177, distance: 27.4
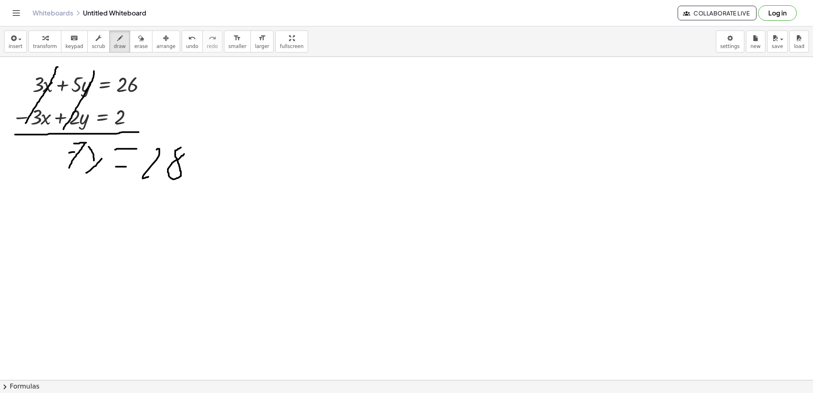
drag, startPoint x: 181, startPoint y: 148, endPoint x: 184, endPoint y: 155, distance: 7.3
drag, startPoint x: 33, startPoint y: 39, endPoint x: 260, endPoint y: 214, distance: 286.2
click at [53, 52] on button "transform" at bounding box center [44, 41] width 33 height 22
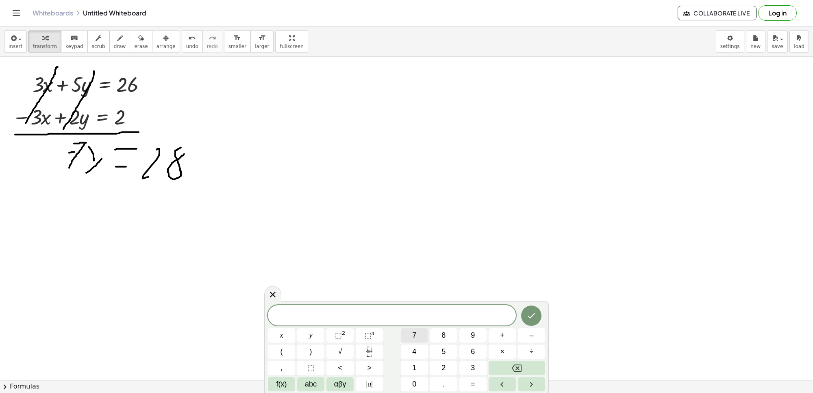
click at [412, 334] on button "7" at bounding box center [414, 335] width 27 height 14
click at [315, 332] on button "y" at bounding box center [310, 335] width 27 height 14
click at [471, 384] on span "=" at bounding box center [473, 383] width 4 height 11
click at [442, 362] on span "2" at bounding box center [443, 367] width 4 height 11
click at [440, 334] on button "8" at bounding box center [443, 335] width 27 height 14
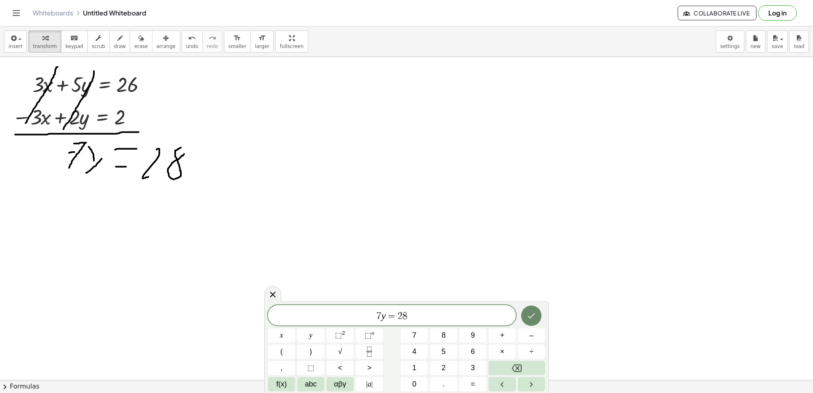
click at [533, 312] on icon "Done" at bounding box center [531, 315] width 10 height 10
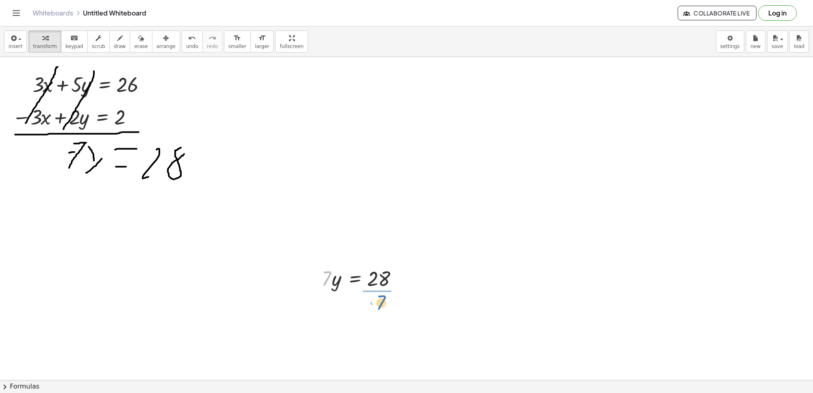
drag, startPoint x: 328, startPoint y: 271, endPoint x: 383, endPoint y: 295, distance: 59.3
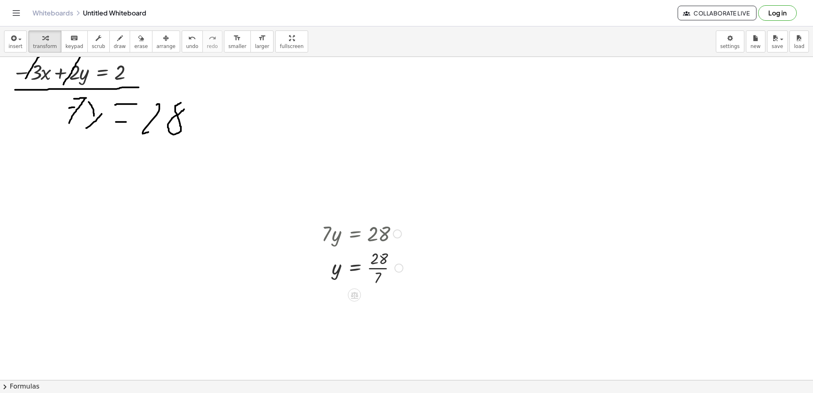
scroll to position [3919, 0]
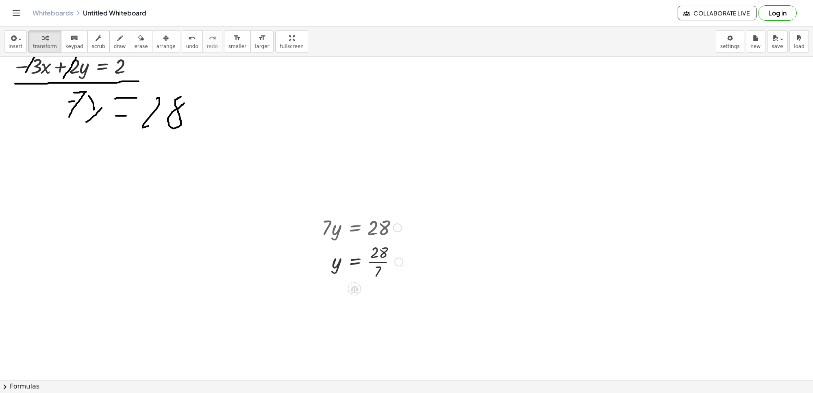
drag, startPoint x: 384, startPoint y: 262, endPoint x: 372, endPoint y: 293, distance: 33.4
click at [384, 262] on div at bounding box center [361, 261] width 89 height 41
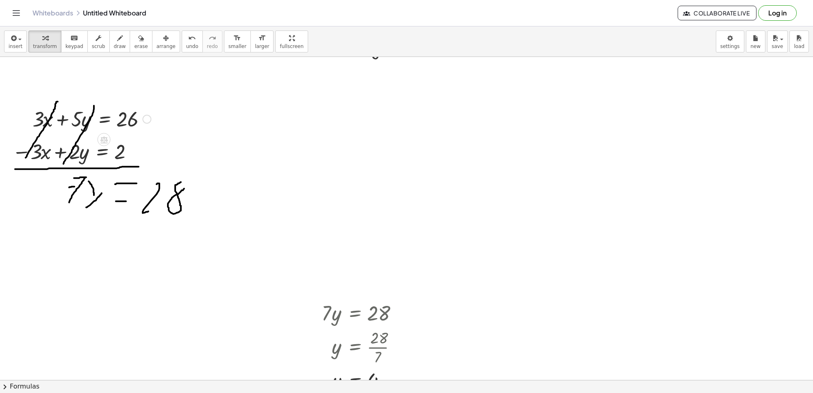
scroll to position [3818, 0]
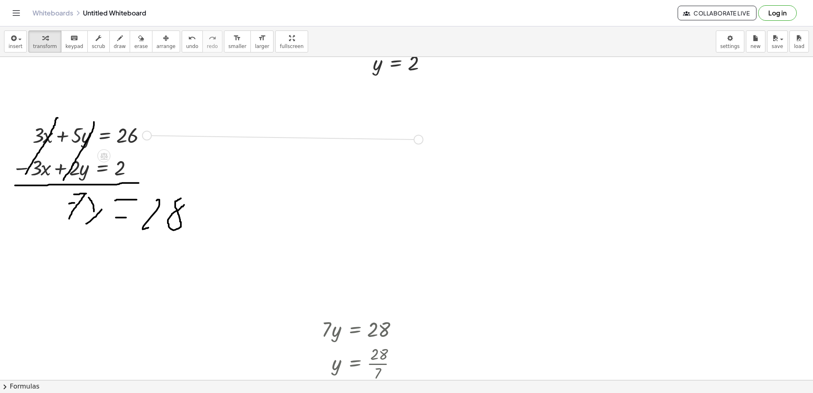
drag, startPoint x: 150, startPoint y: 134, endPoint x: 427, endPoint y: 137, distance: 277.1
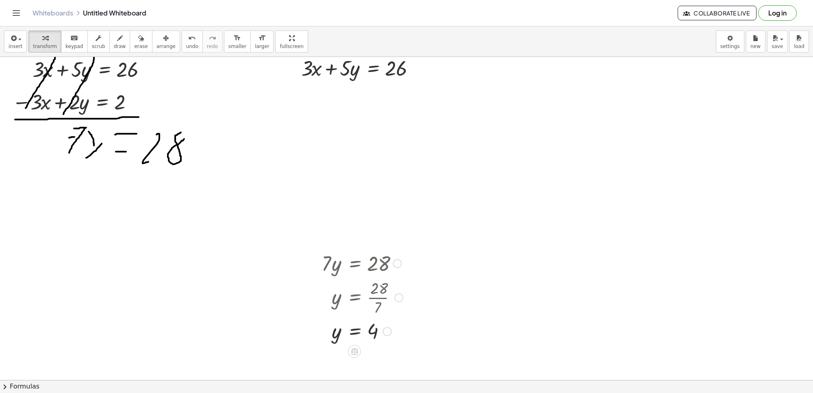
scroll to position [3868, 0]
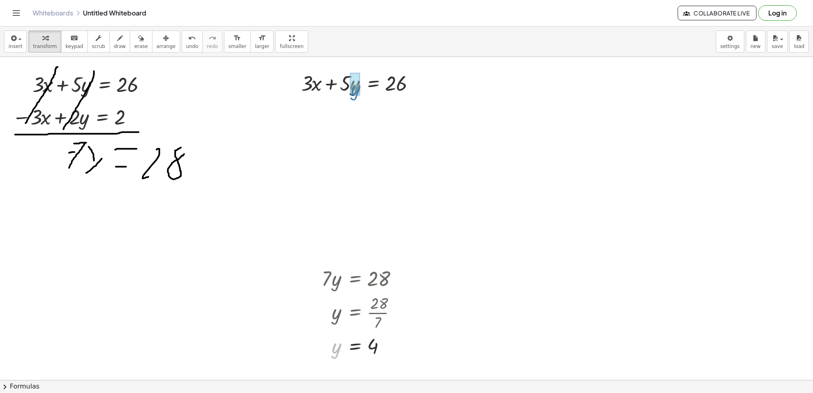
drag, startPoint x: 333, startPoint y: 352, endPoint x: 352, endPoint y: 94, distance: 258.3
click at [344, 111] on div at bounding box center [357, 110] width 133 height 28
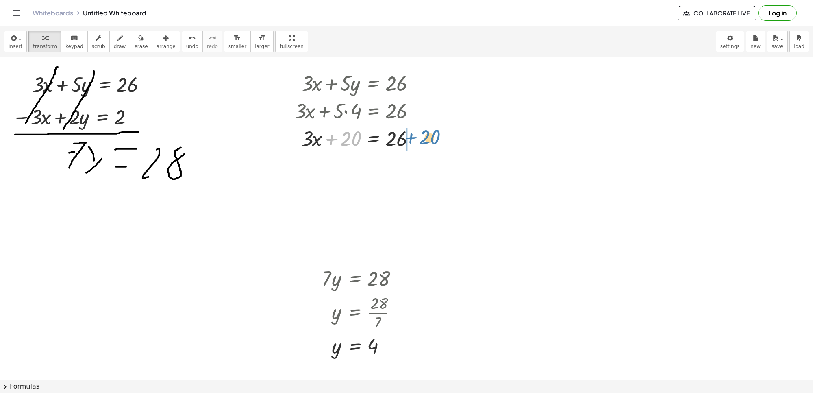
drag, startPoint x: 334, startPoint y: 139, endPoint x: 419, endPoint y: 147, distance: 84.9
click at [419, 147] on div at bounding box center [357, 138] width 133 height 28
drag, startPoint x: 412, startPoint y: 166, endPoint x: 375, endPoint y: 171, distance: 38.2
click at [412, 167] on div at bounding box center [377, 166] width 172 height 28
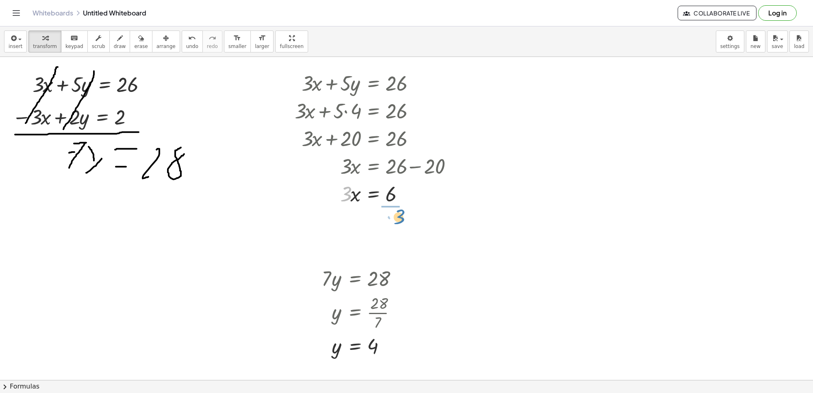
drag, startPoint x: 347, startPoint y: 194, endPoint x: 393, endPoint y: 219, distance: 52.3
click at [397, 229] on div at bounding box center [377, 227] width 172 height 41
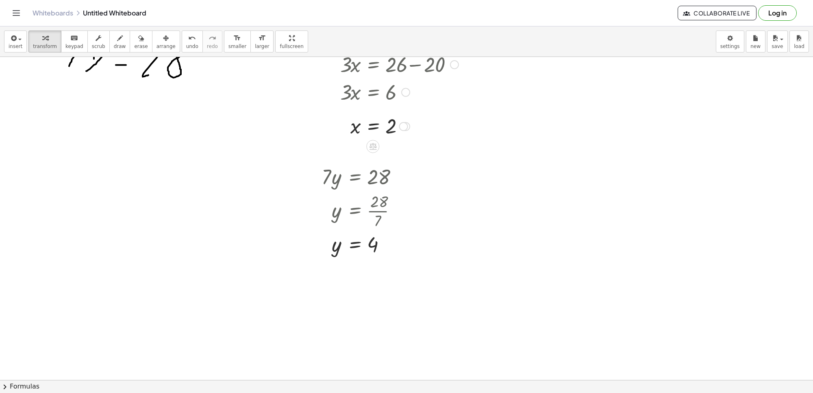
scroll to position [3919, 0]
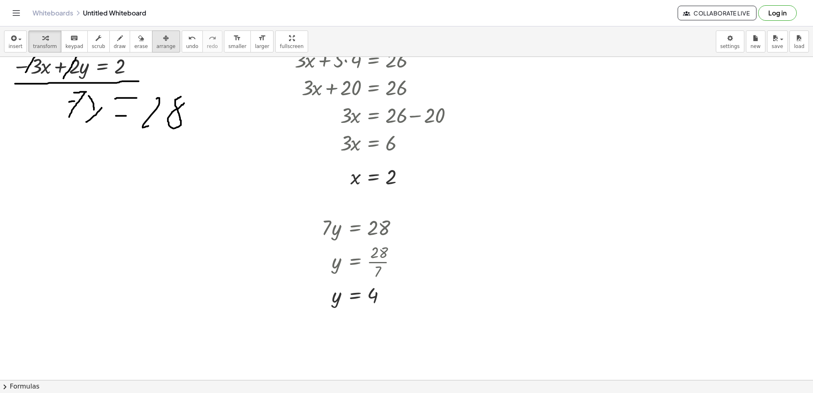
click at [161, 52] on button "arrange" at bounding box center [166, 41] width 28 height 22
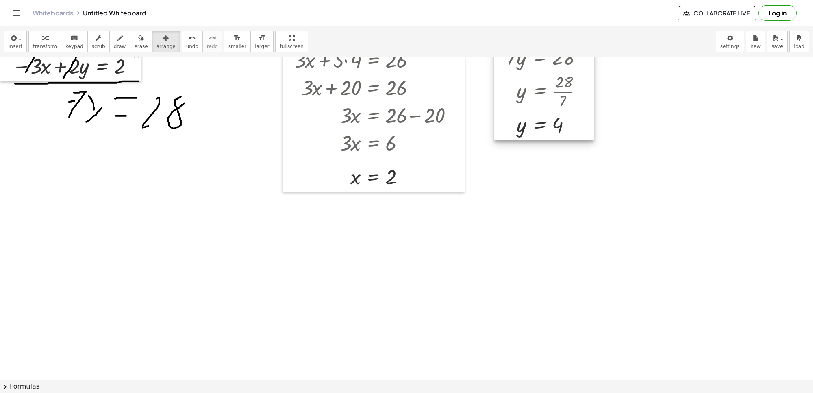
click at [531, 81] on div at bounding box center [544, 90] width 100 height 99
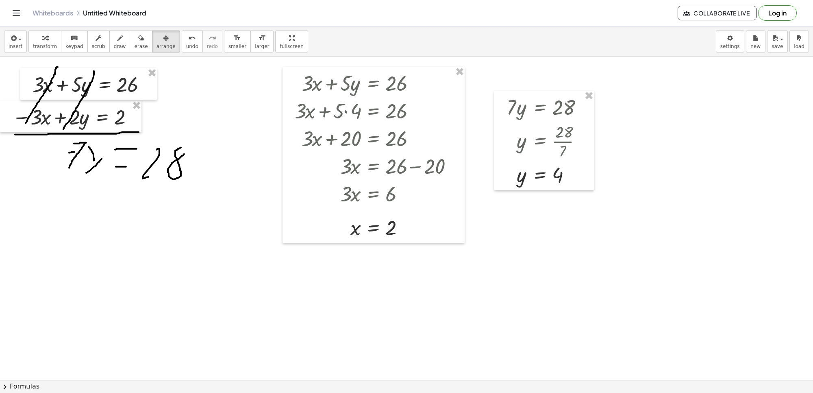
scroll to position [3818, 0]
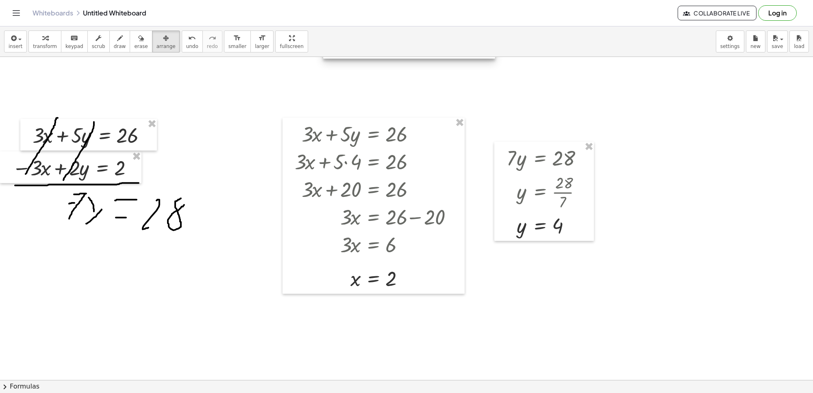
drag, startPoint x: 328, startPoint y: 69, endPoint x: 339, endPoint y: 42, distance: 30.0
click at [339, 42] on div "insert select one: Math Expression Function Text Youtube Video Graphing Geometr…" at bounding box center [406, 209] width 813 height 366
click at [45, 45] on span "transform" at bounding box center [45, 46] width 24 height 6
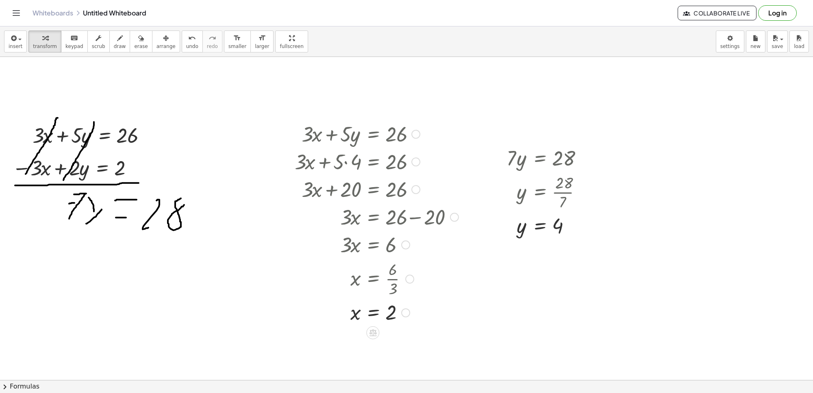
drag, startPoint x: 402, startPoint y: 279, endPoint x: 404, endPoint y: 338, distance: 58.5
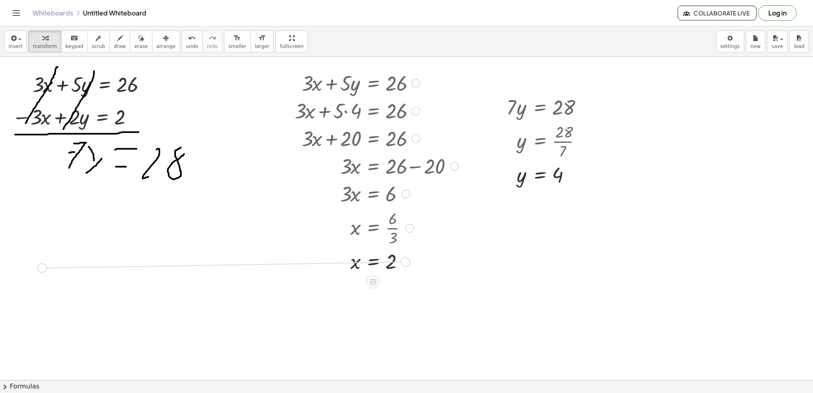
drag, startPoint x: 406, startPoint y: 260, endPoint x: 41, endPoint y: 267, distance: 364.1
drag, startPoint x: 569, startPoint y: 172, endPoint x: 110, endPoint y: 262, distance: 468.4
click at [156, 46] on span "arrange" at bounding box center [165, 46] width 19 height 6
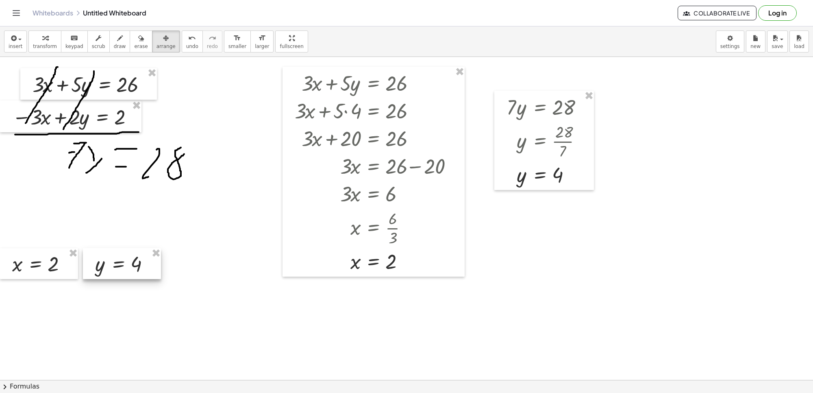
drag, startPoint x: 78, startPoint y: 263, endPoint x: 121, endPoint y: 267, distance: 43.3
click at [121, 267] on div at bounding box center [122, 263] width 78 height 31
click at [46, 41] on div "button" at bounding box center [45, 38] width 24 height 10
click at [114, 43] on span "draw" at bounding box center [120, 46] width 12 height 6
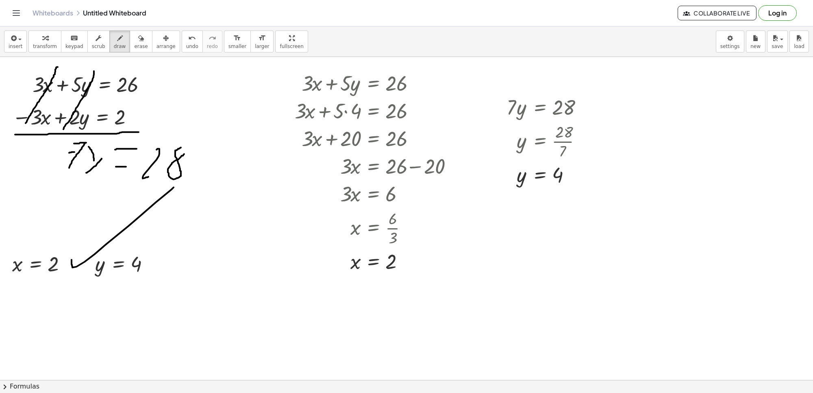
drag, startPoint x: 72, startPoint y: 260, endPoint x: 163, endPoint y: 203, distance: 107.9
drag, startPoint x: 148, startPoint y: 261, endPoint x: 258, endPoint y: 218, distance: 118.2
click at [48, 46] on span "transform" at bounding box center [45, 46] width 24 height 6
